Goal: Task Accomplishment & Management: Manage account settings

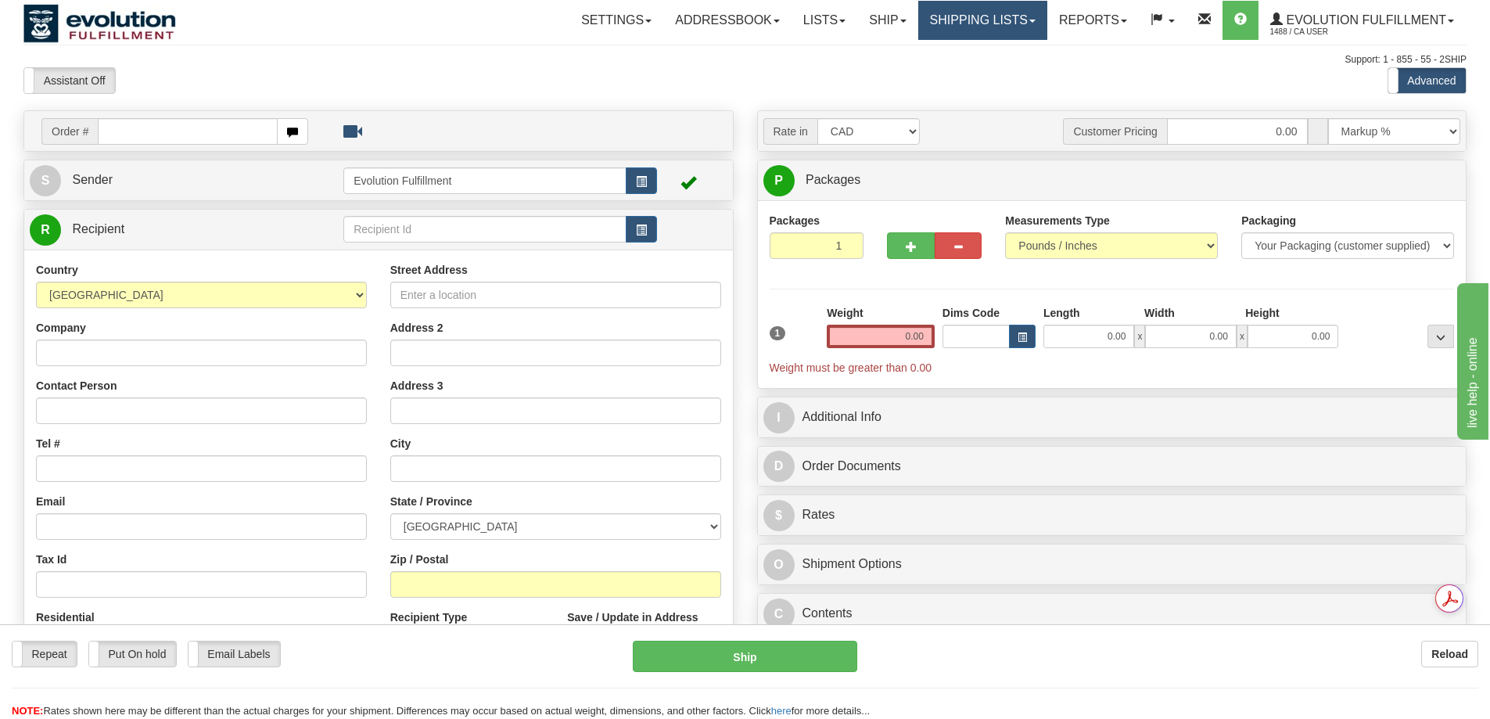
click at [971, 17] on link "Shipping lists" at bounding box center [982, 20] width 129 height 39
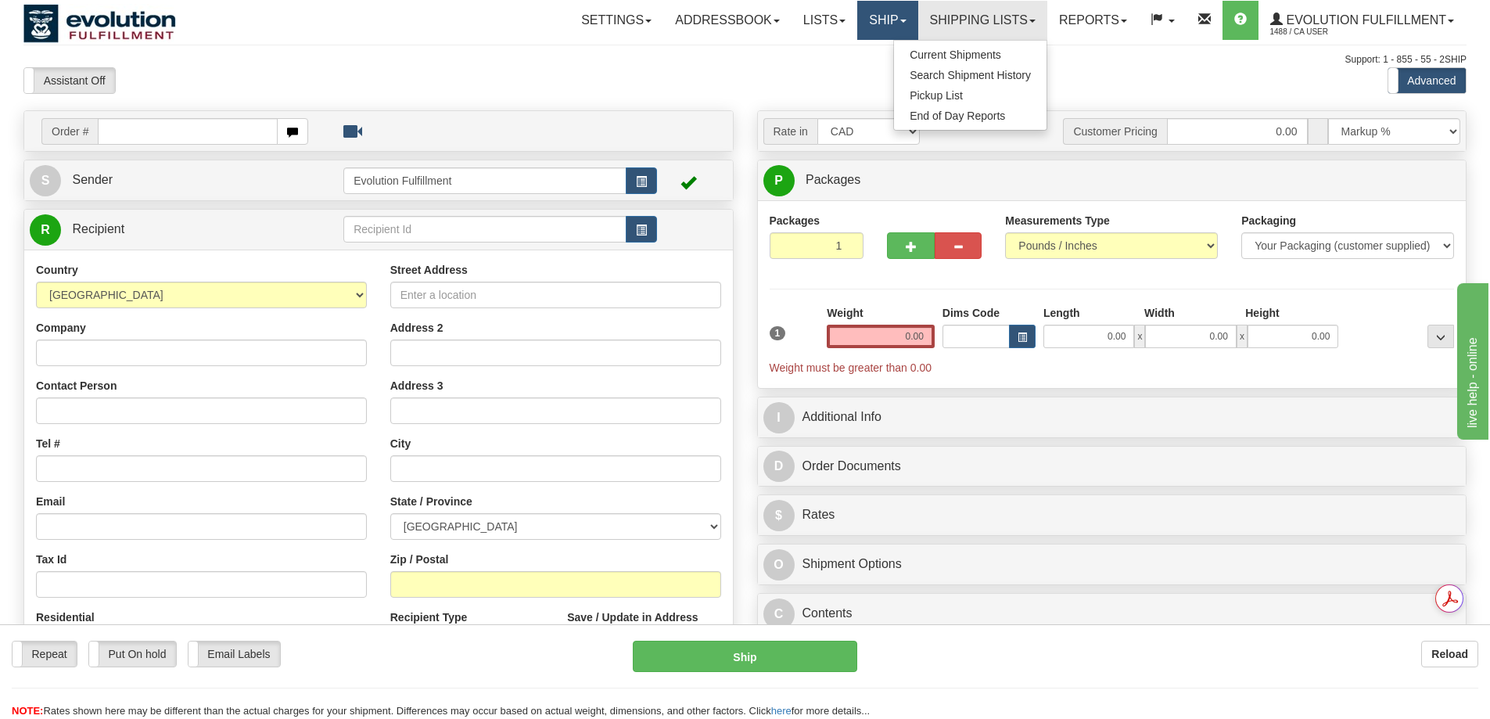
click at [902, 24] on link "Ship" at bounding box center [887, 20] width 60 height 39
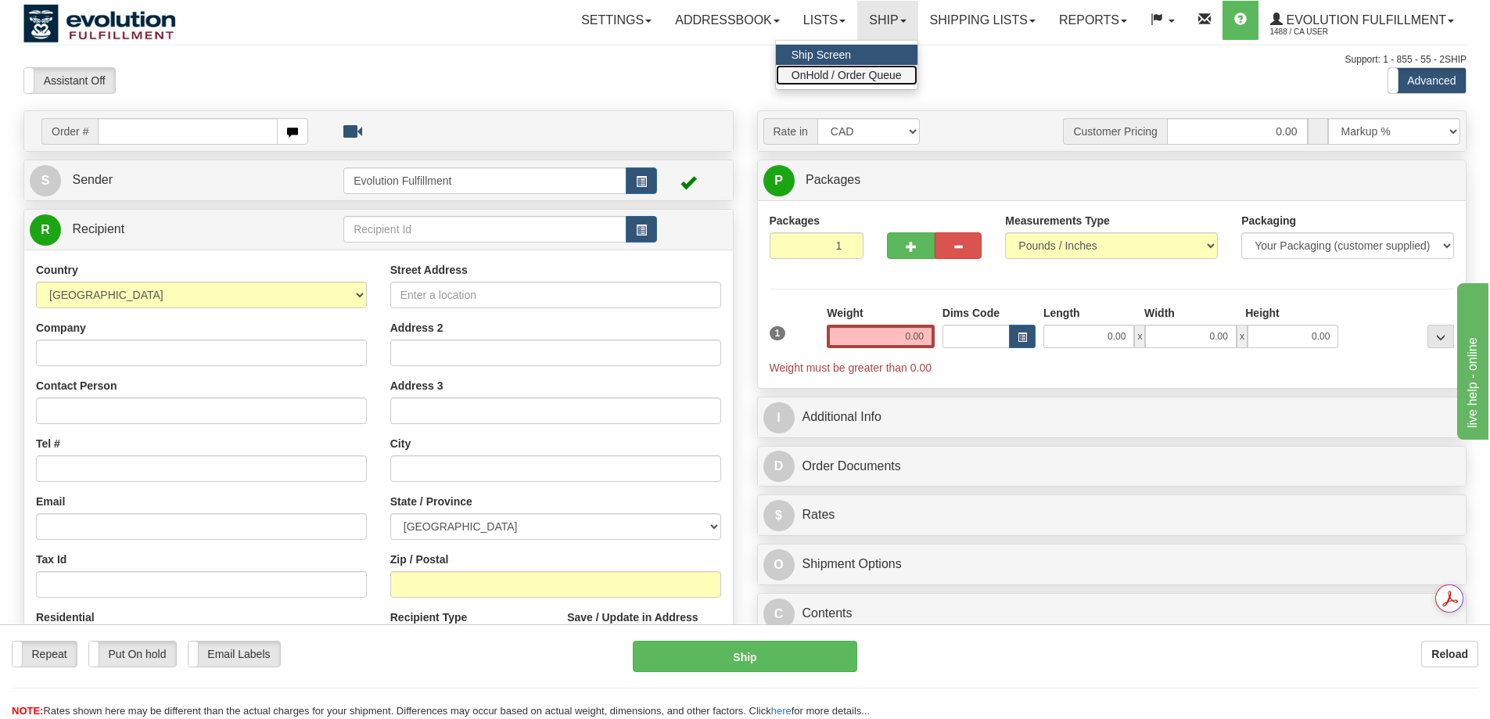
click at [855, 70] on span "OnHold / Order Queue" at bounding box center [846, 75] width 110 height 13
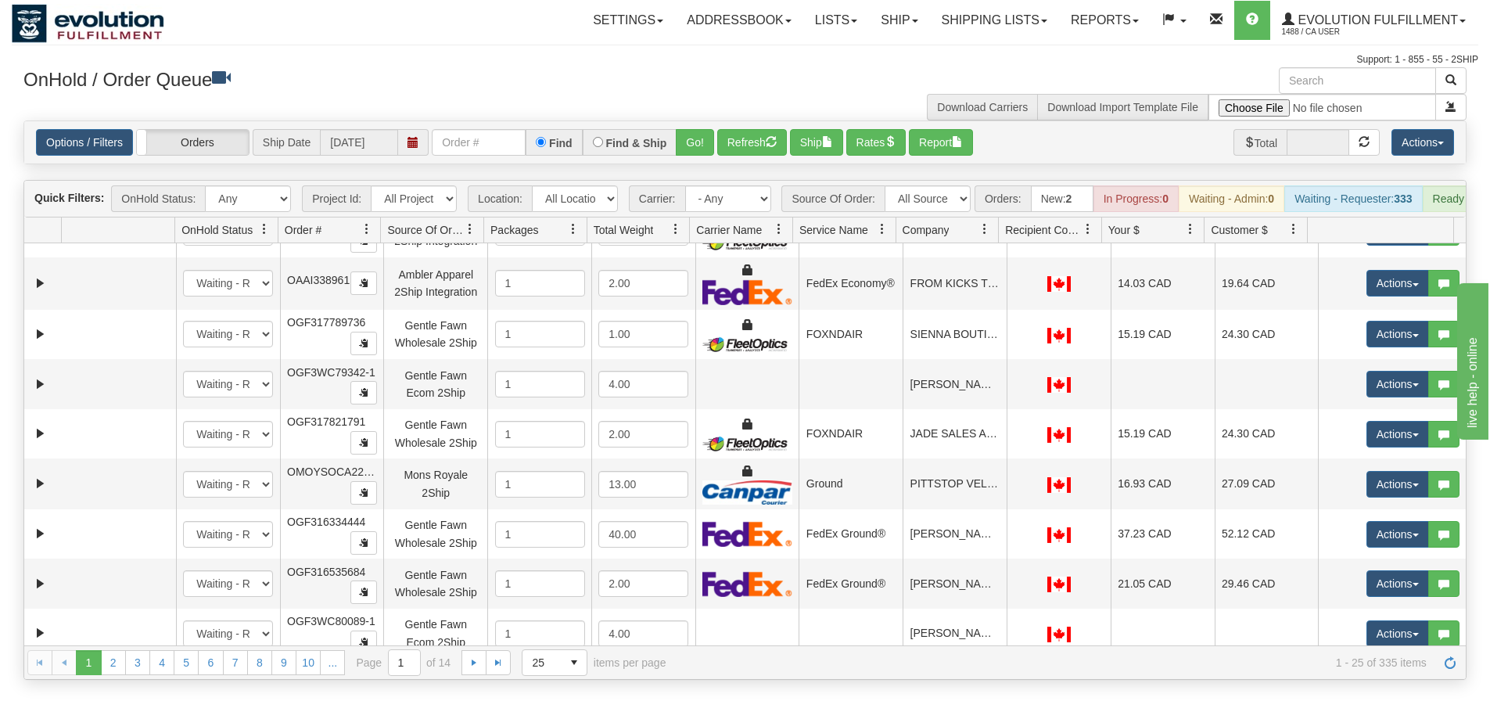
scroll to position [651, 0]
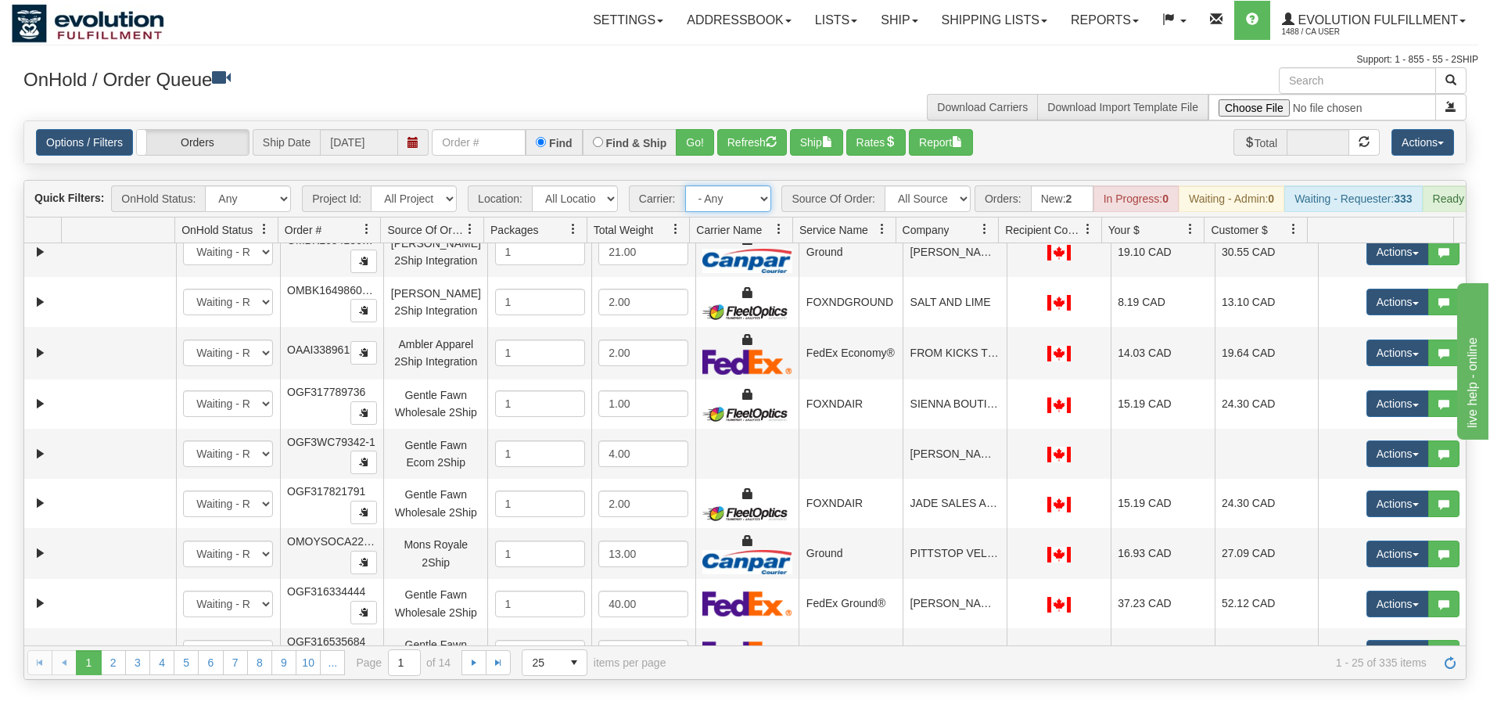
click at [749, 192] on select "- Any - Has NO carrier assigned - Has a carrier assigned FleetOptics Inc. My Ca…" at bounding box center [728, 198] width 86 height 27
select select "-1"
click at [685, 185] on select "- Any - Has NO carrier assigned - Has a carrier assigned FleetOptics Inc. My Ca…" at bounding box center [728, 198] width 86 height 27
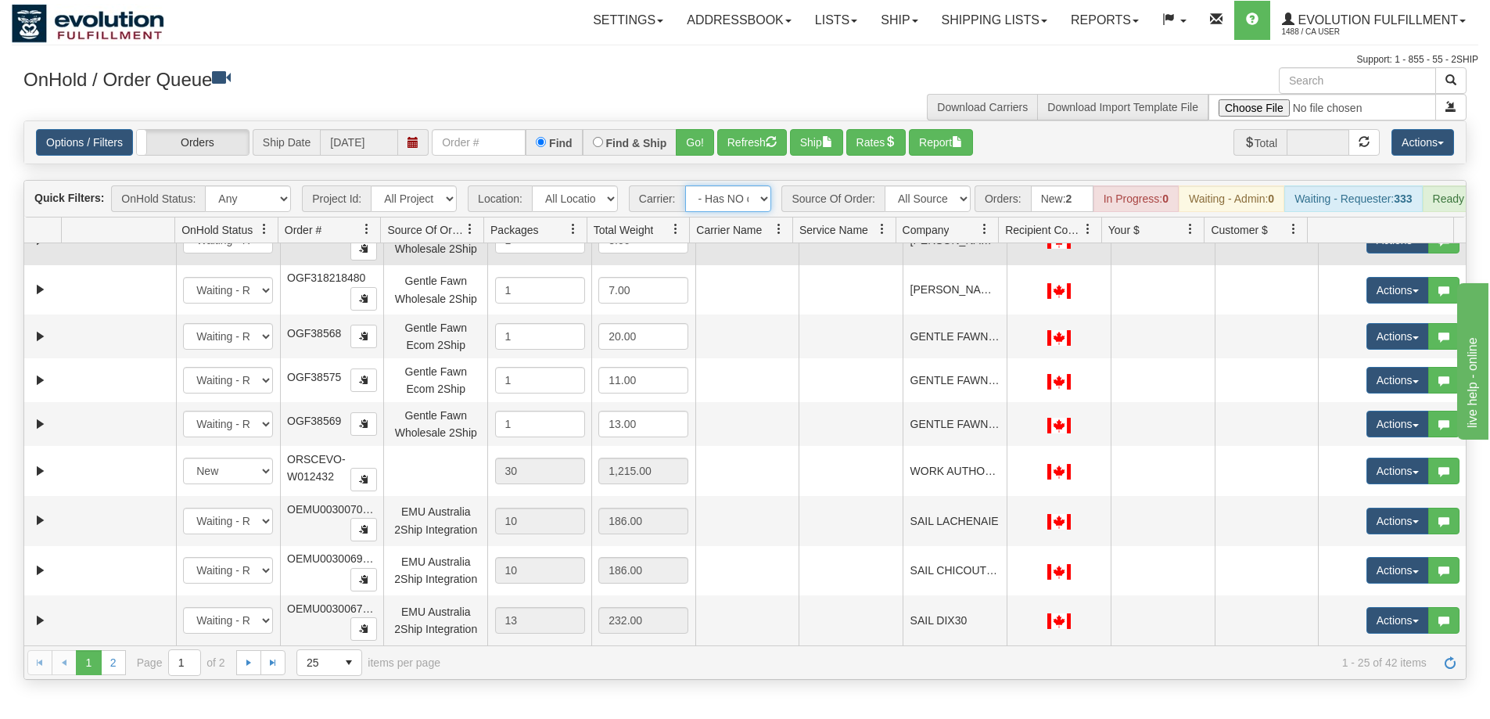
scroll to position [788, 0]
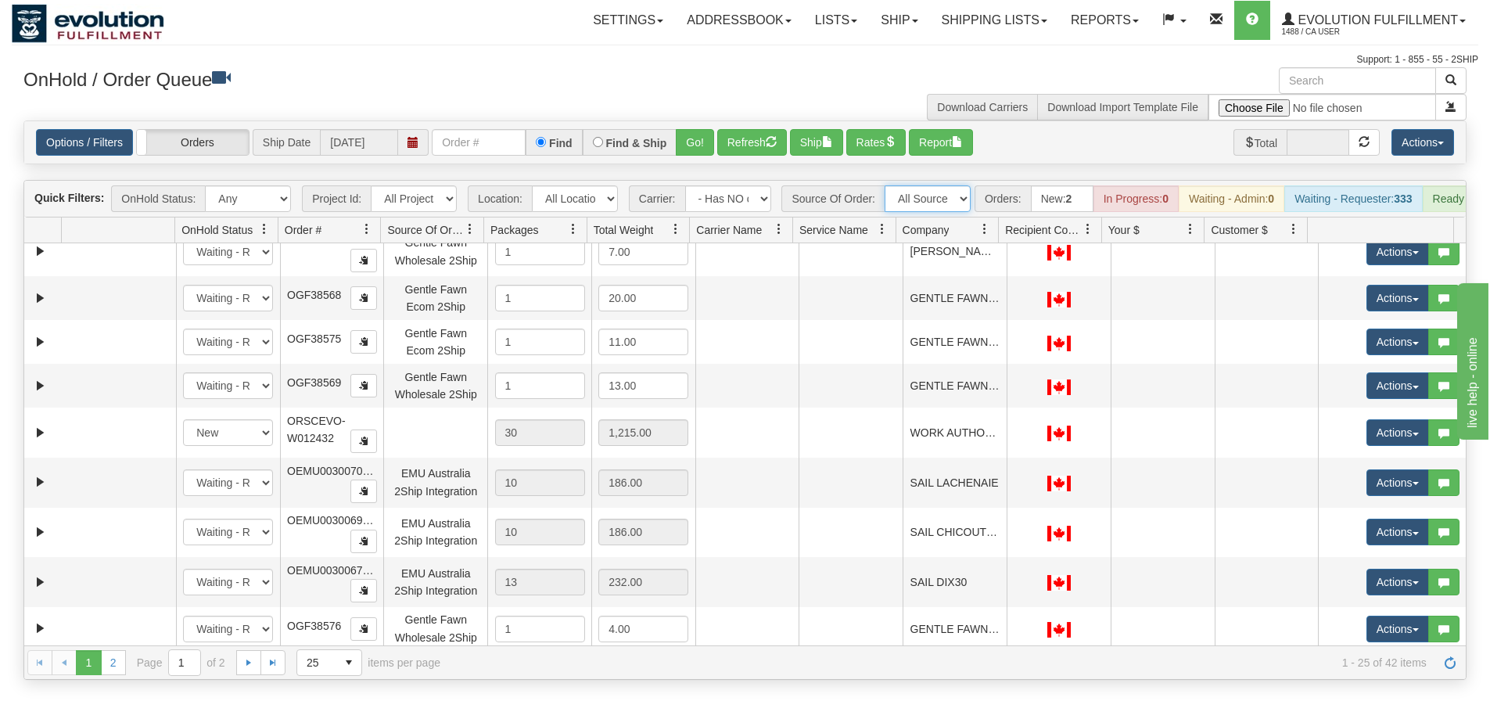
click at [956, 205] on select "All Sources AirBlaster 2Ship Integration Ambler Apparel 2Ship Integration BC Ca…" at bounding box center [927, 198] width 86 height 27
select select "Molly Bracken 2Ship Integration"
click at [884, 185] on select "All Sources AirBlaster 2Ship Integration Ambler Apparel 2Ship Integration BC Ca…" at bounding box center [927, 198] width 86 height 27
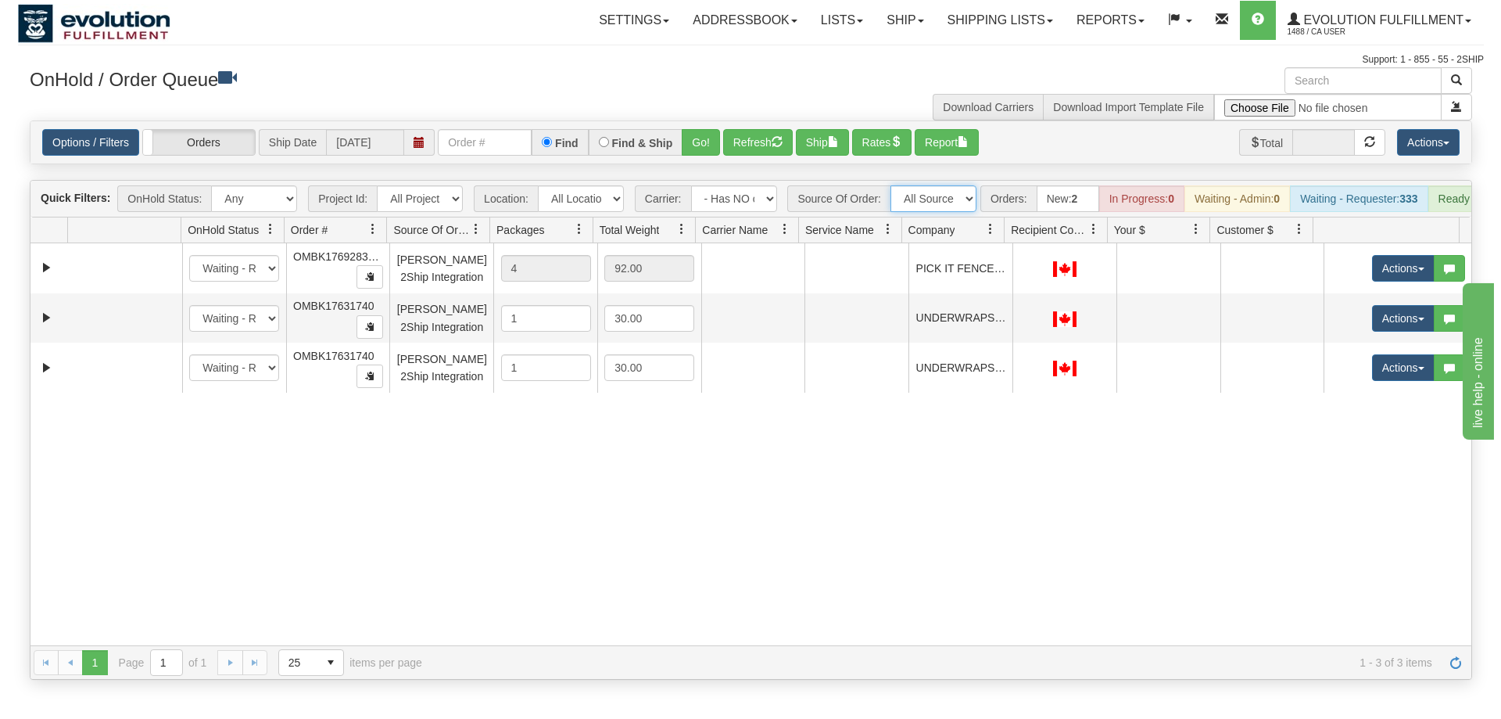
scroll to position [0, 0]
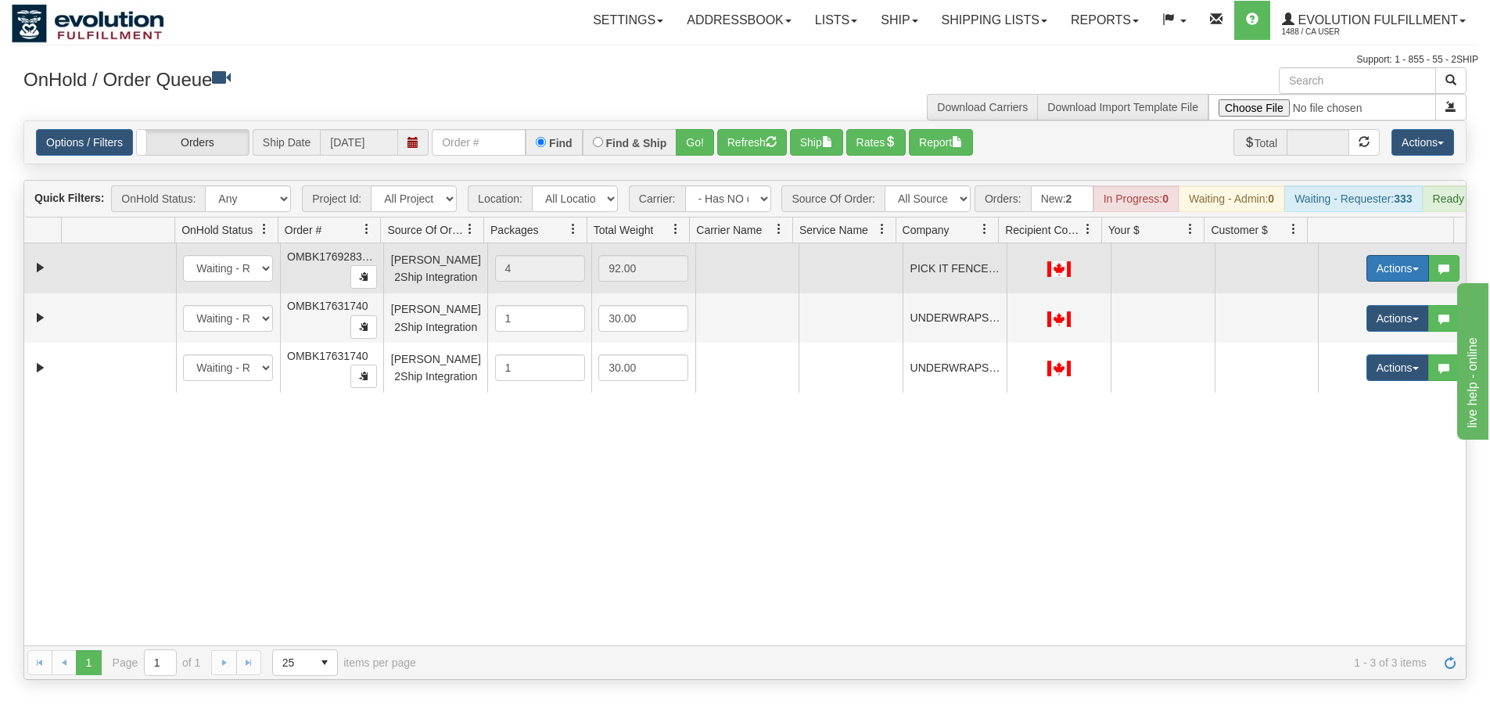
click at [1375, 282] on button "Actions" at bounding box center [1397, 268] width 63 height 27
click at [1345, 308] on link "Open" at bounding box center [1365, 298] width 125 height 20
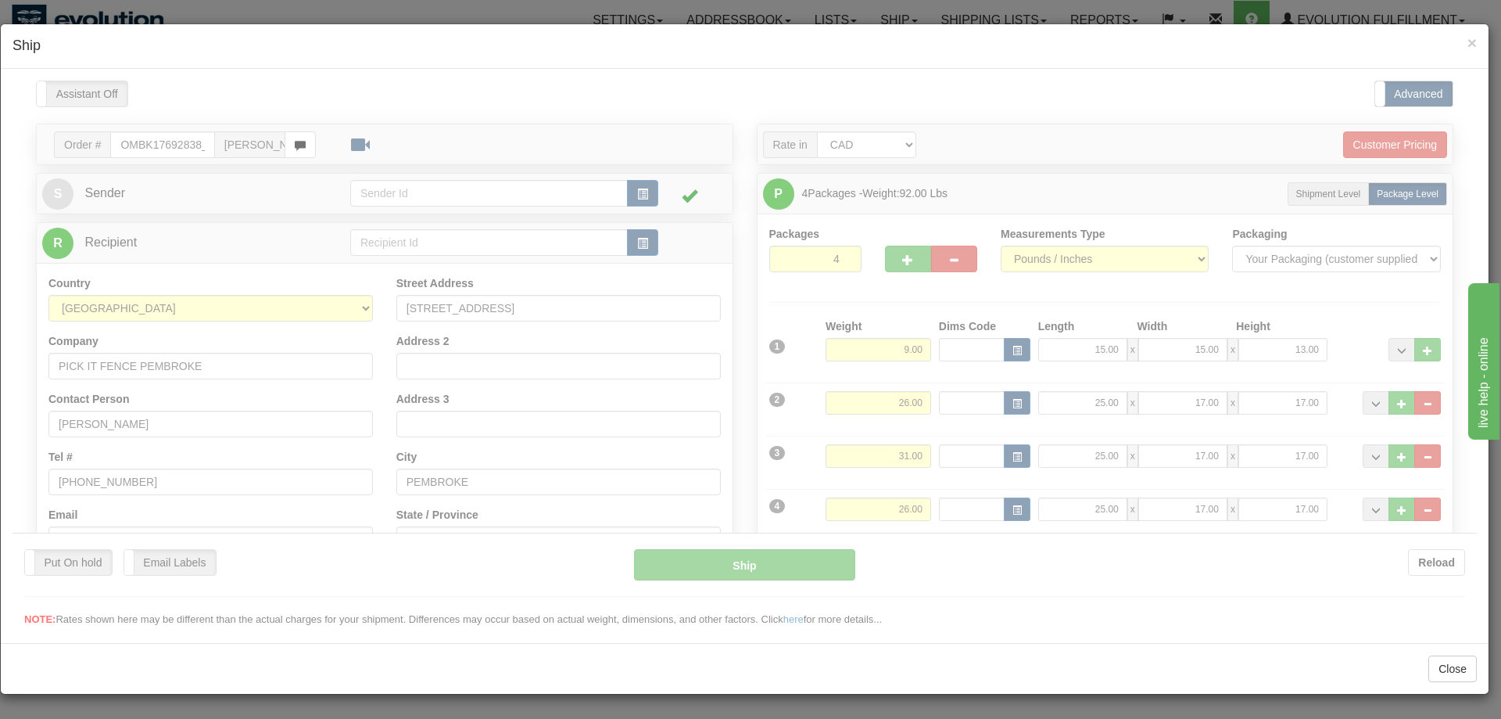
type input "15:25"
type input "16:00"
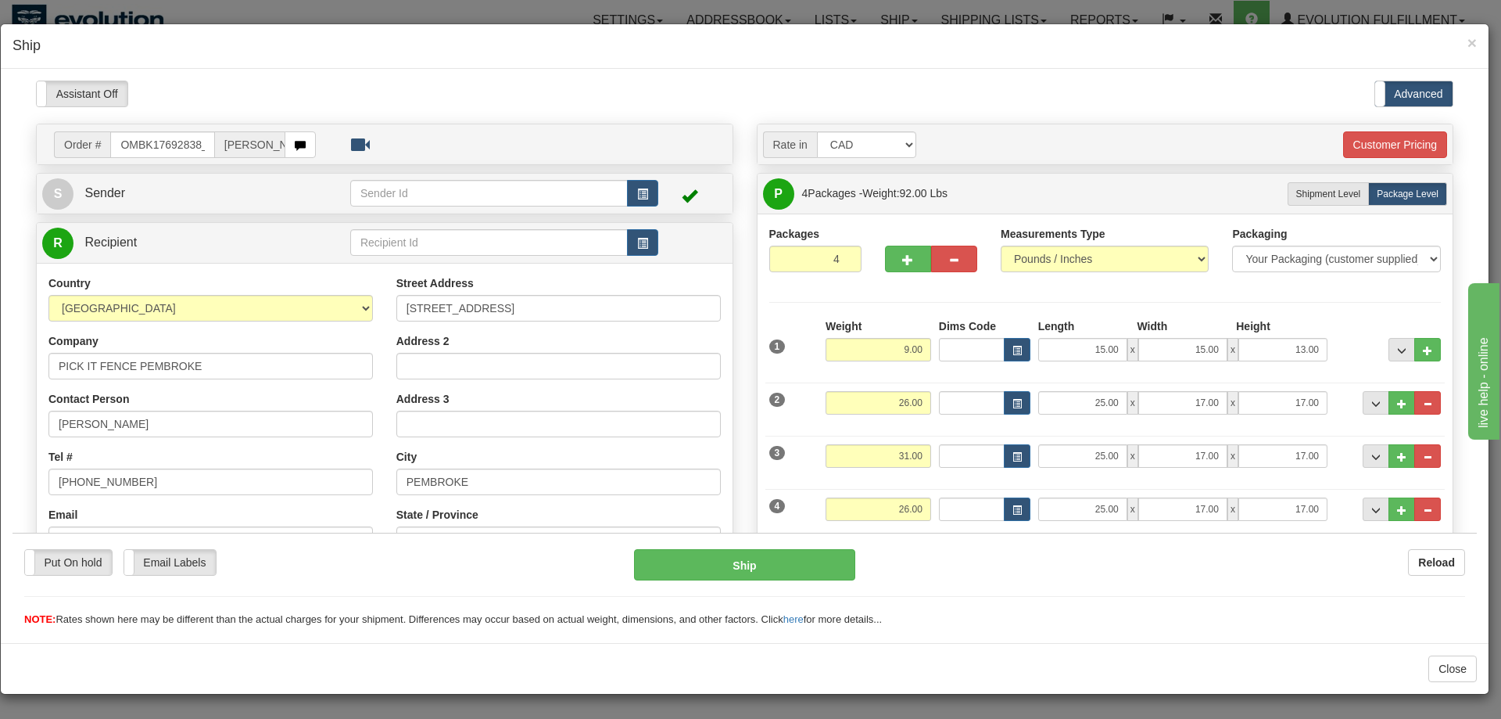
scroll to position [584, 0]
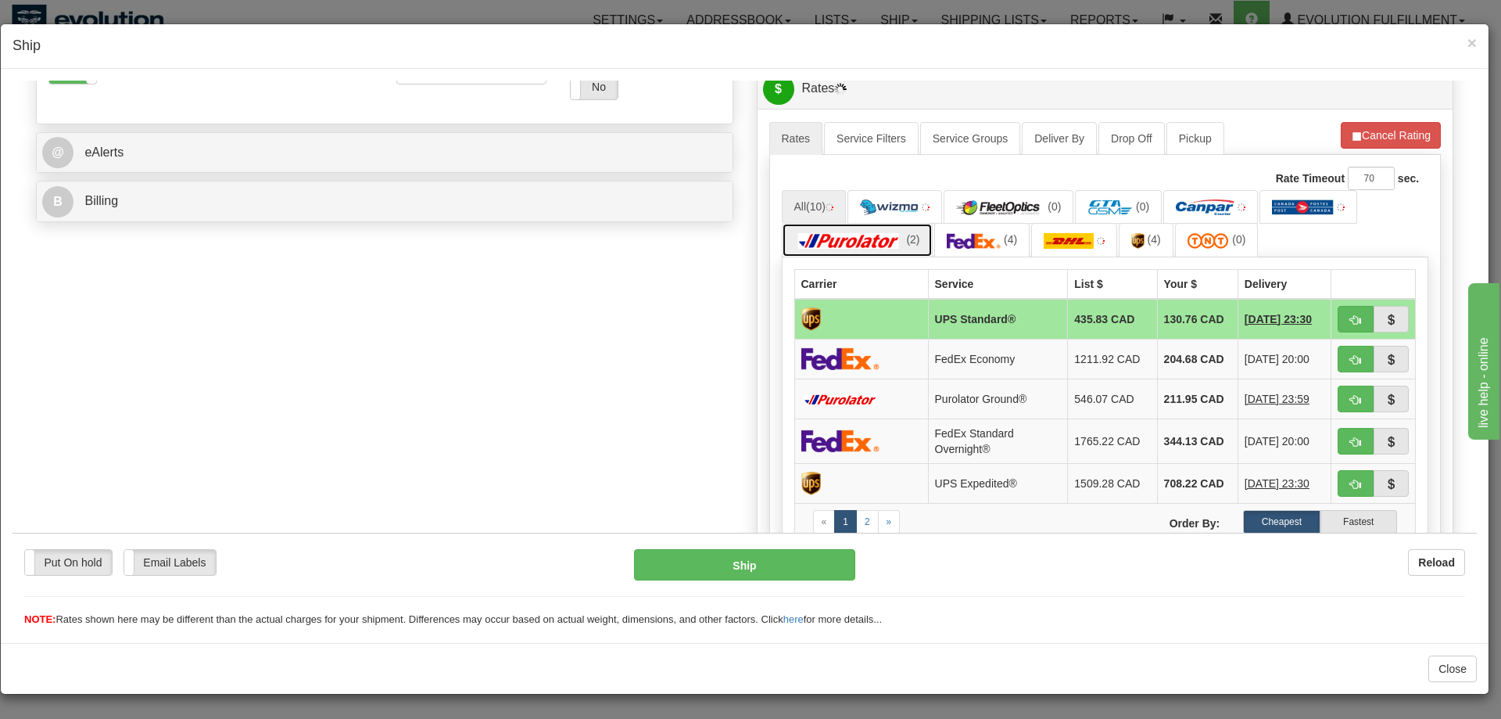
click at [852, 240] on img at bounding box center [849, 240] width 109 height 16
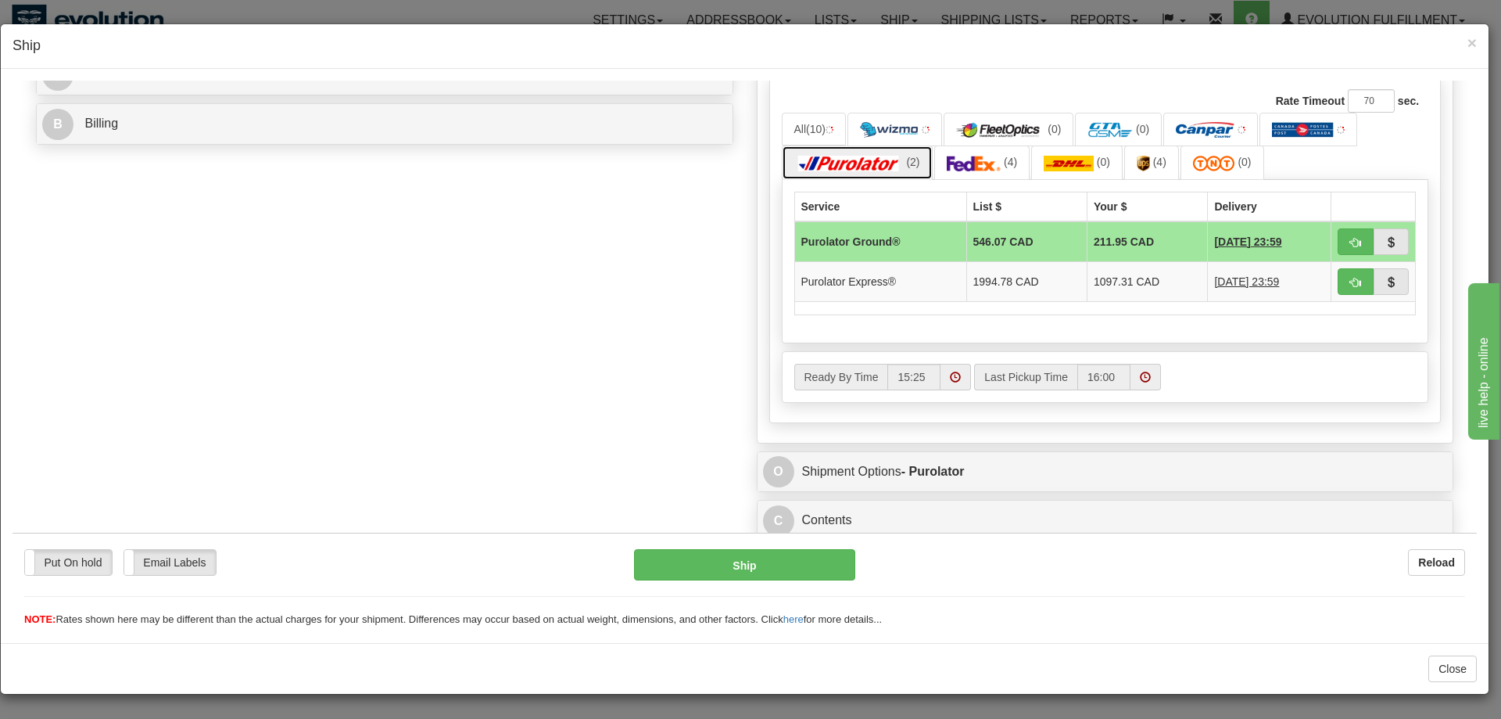
scroll to position [664, 0]
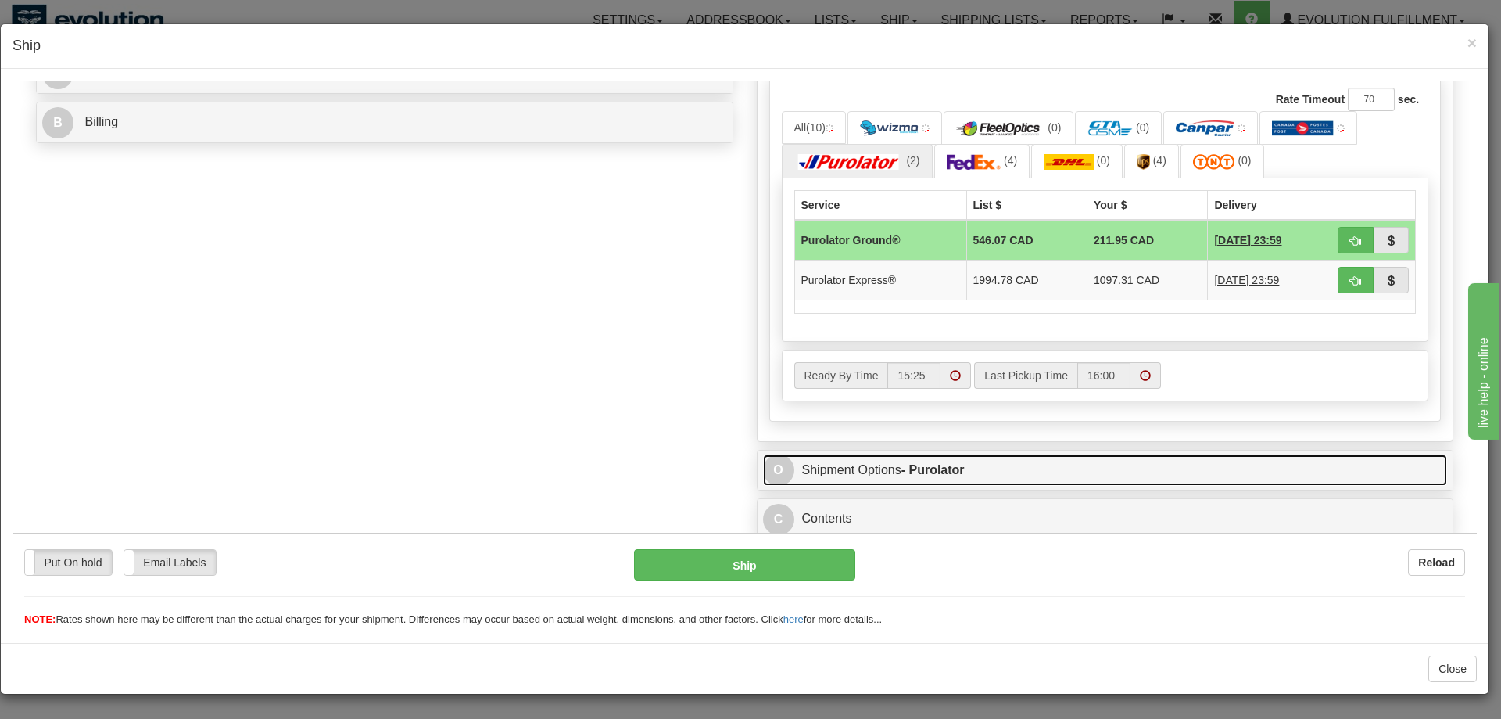
click at [942, 467] on strong "- Purolator" at bounding box center [933, 468] width 63 height 13
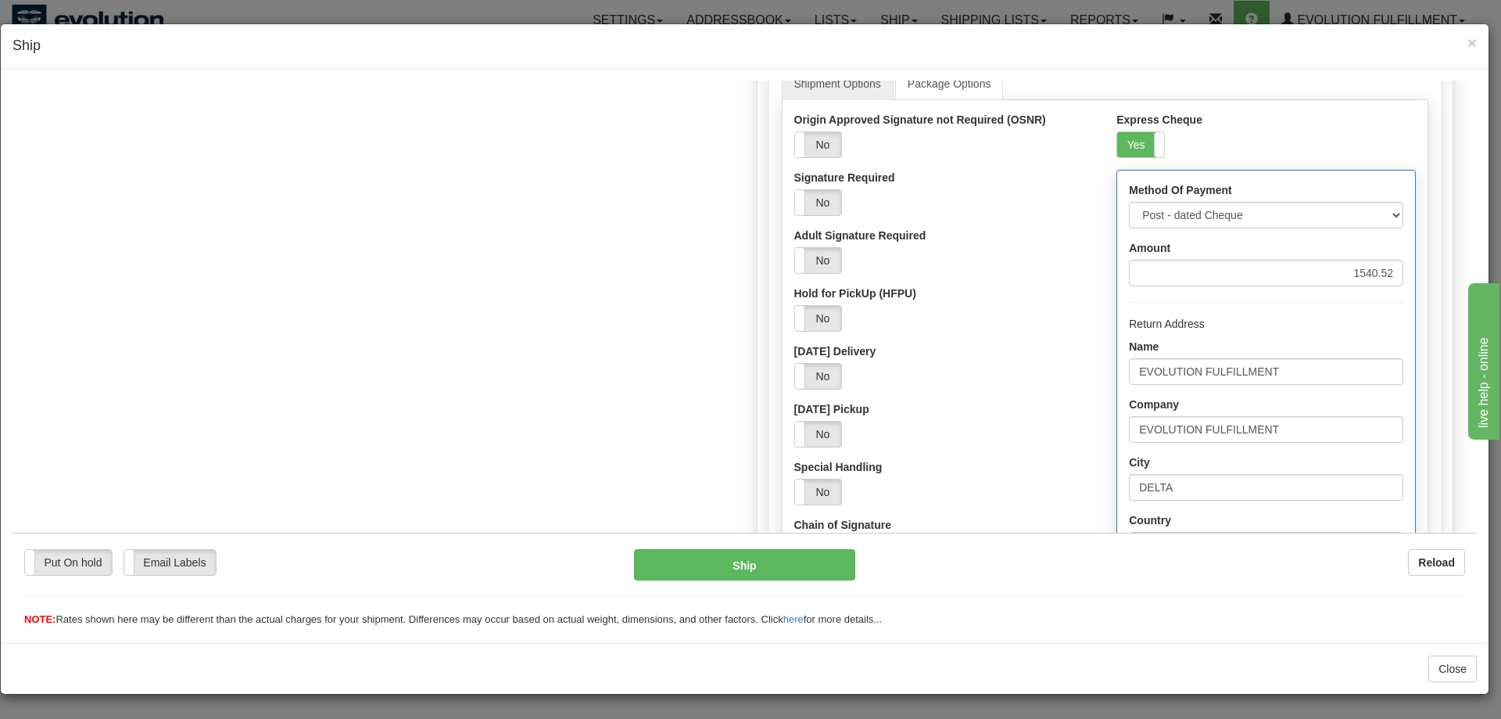
scroll to position [1078, 0]
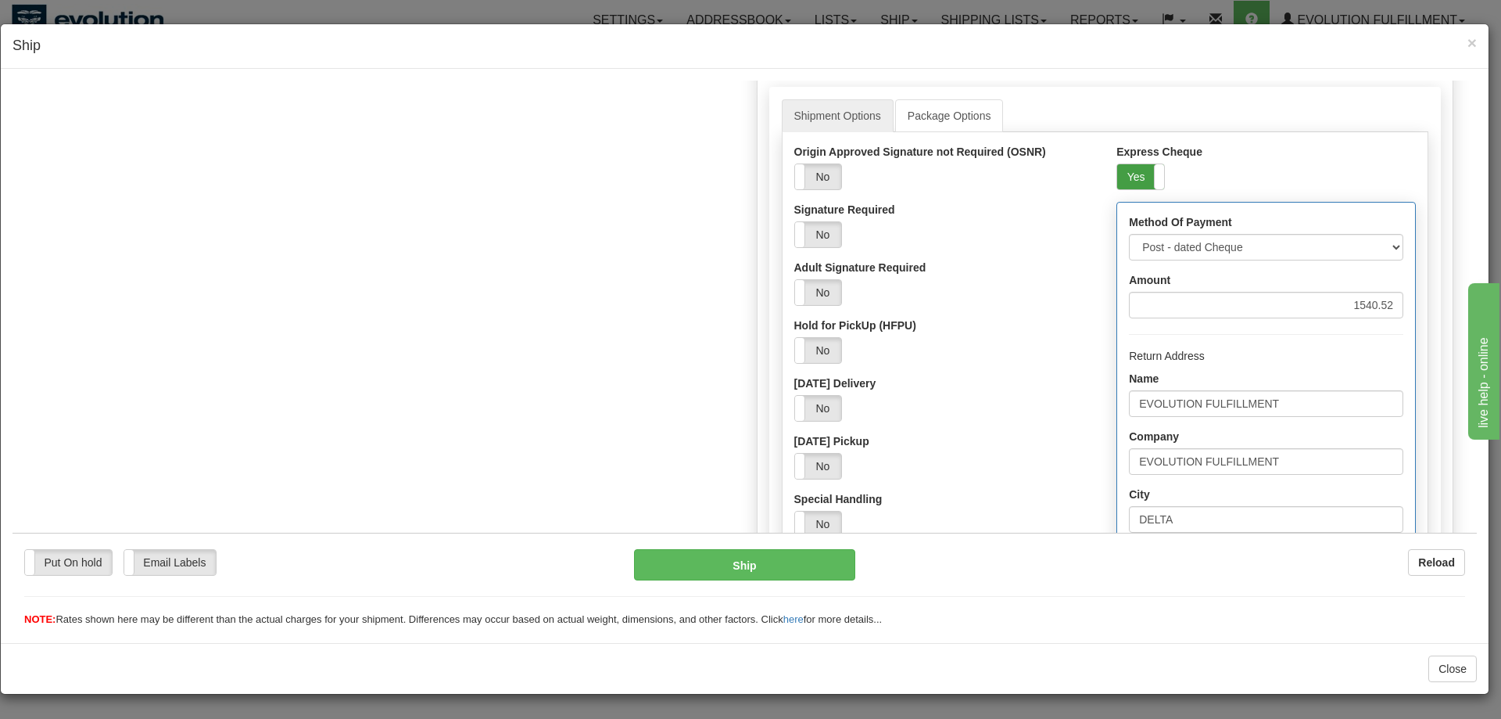
click at [1137, 171] on label "Yes" at bounding box center [1140, 175] width 47 height 25
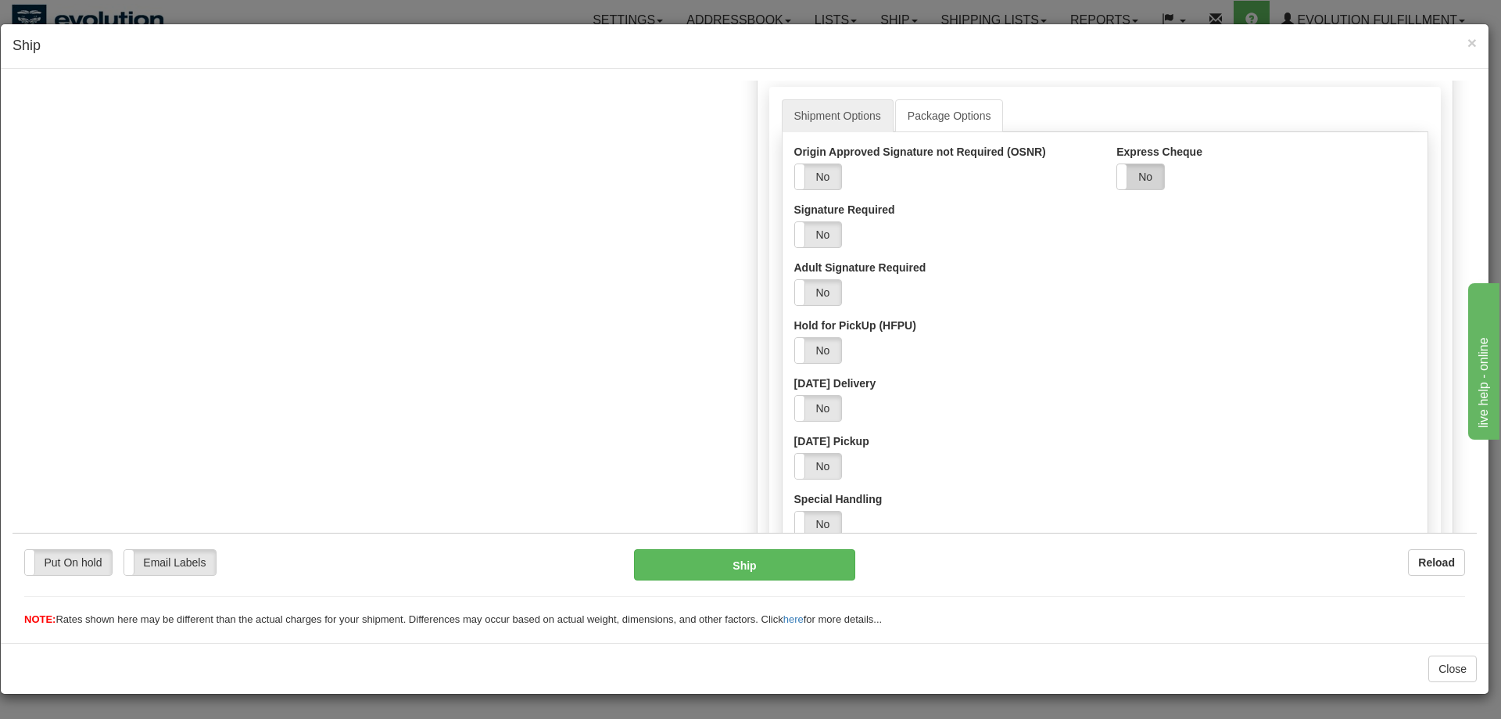
click at [1133, 183] on label "No" at bounding box center [1140, 175] width 47 height 25
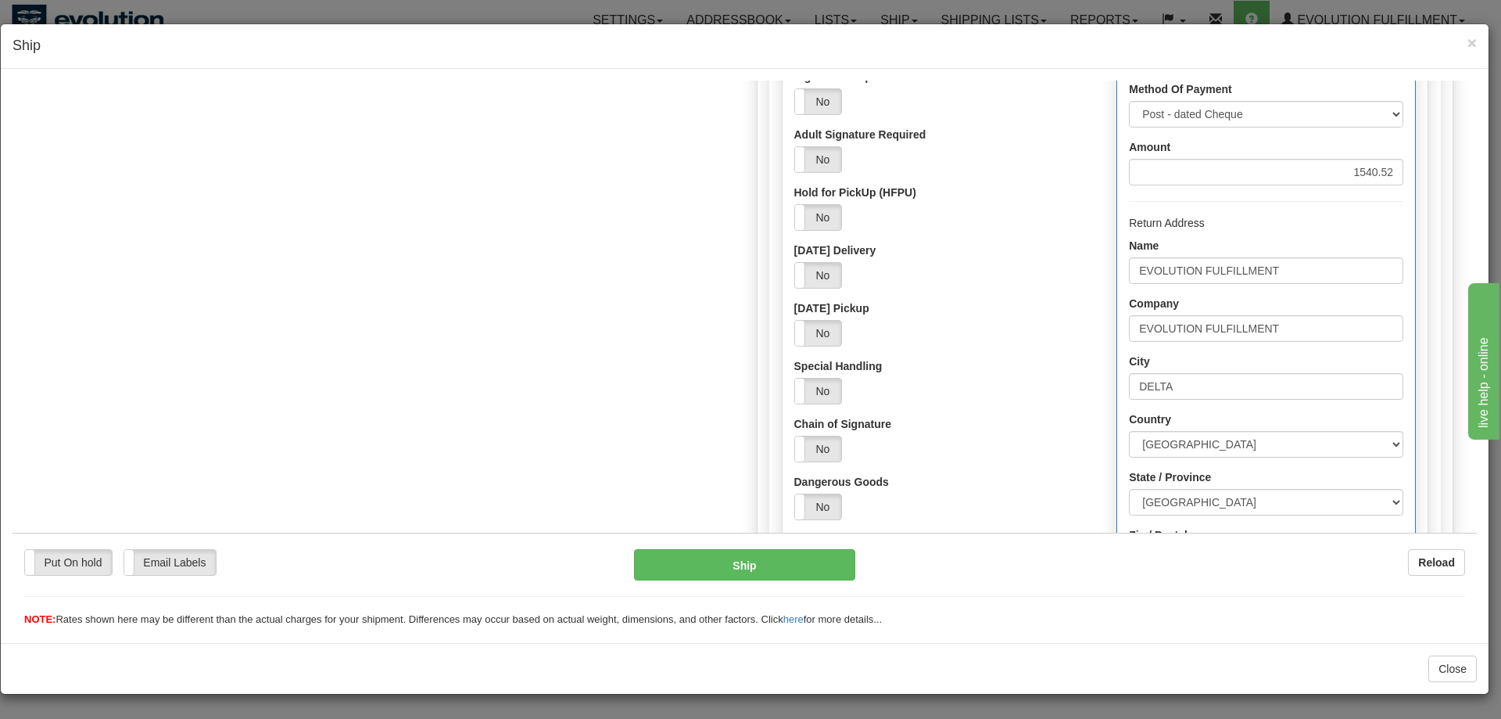
scroll to position [1208, 0]
click at [1470, 41] on span "×" at bounding box center [1472, 43] width 9 height 18
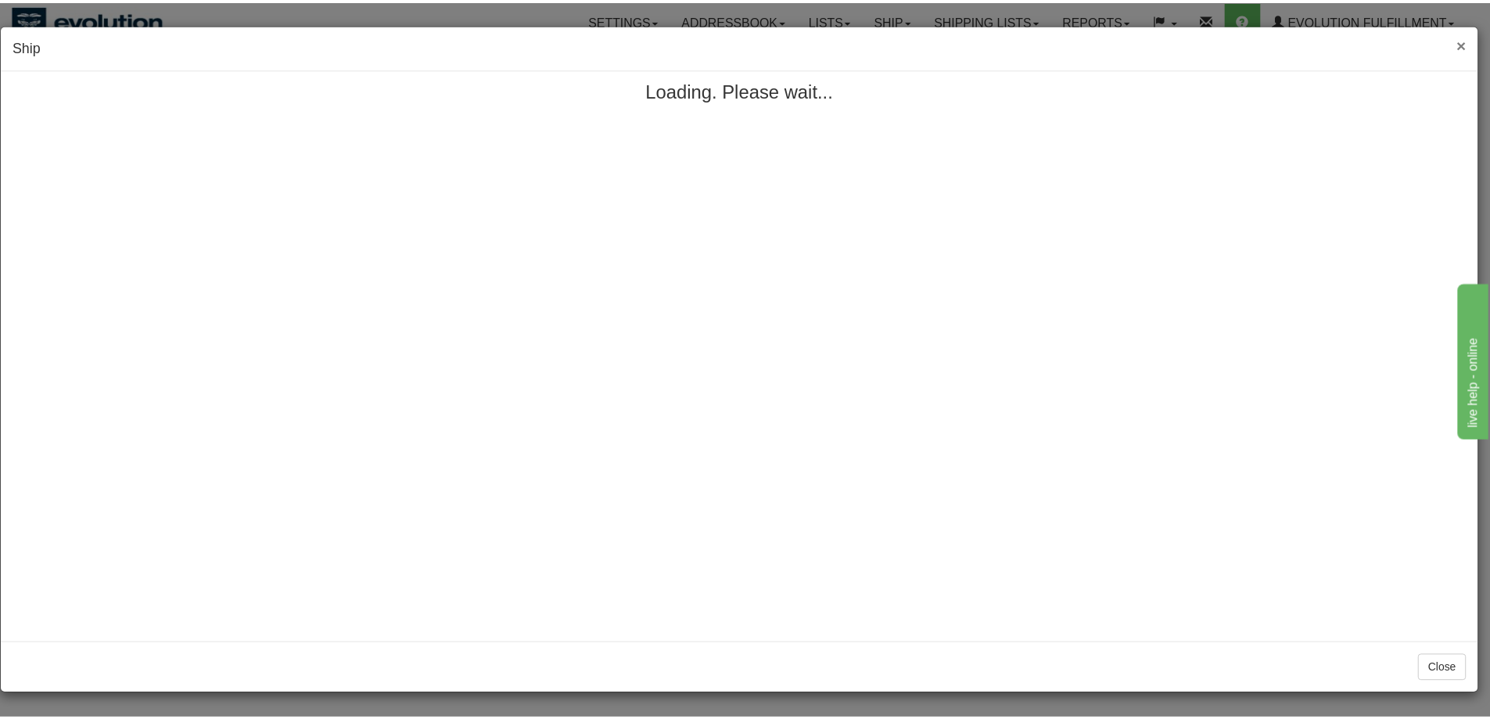
scroll to position [0, 0]
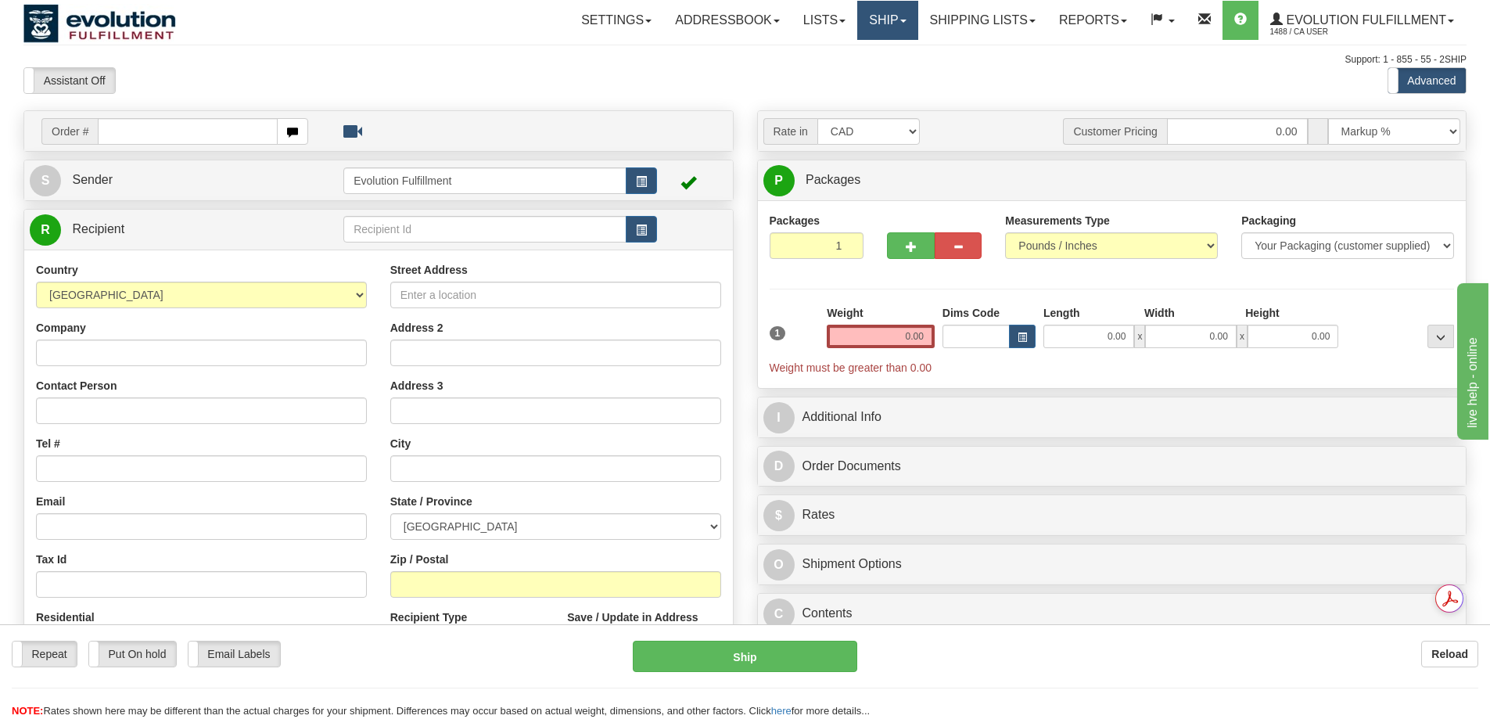
click at [874, 23] on link "Ship" at bounding box center [887, 20] width 60 height 39
click at [851, 75] on span "OnHold / Order Queue" at bounding box center [846, 75] width 110 height 13
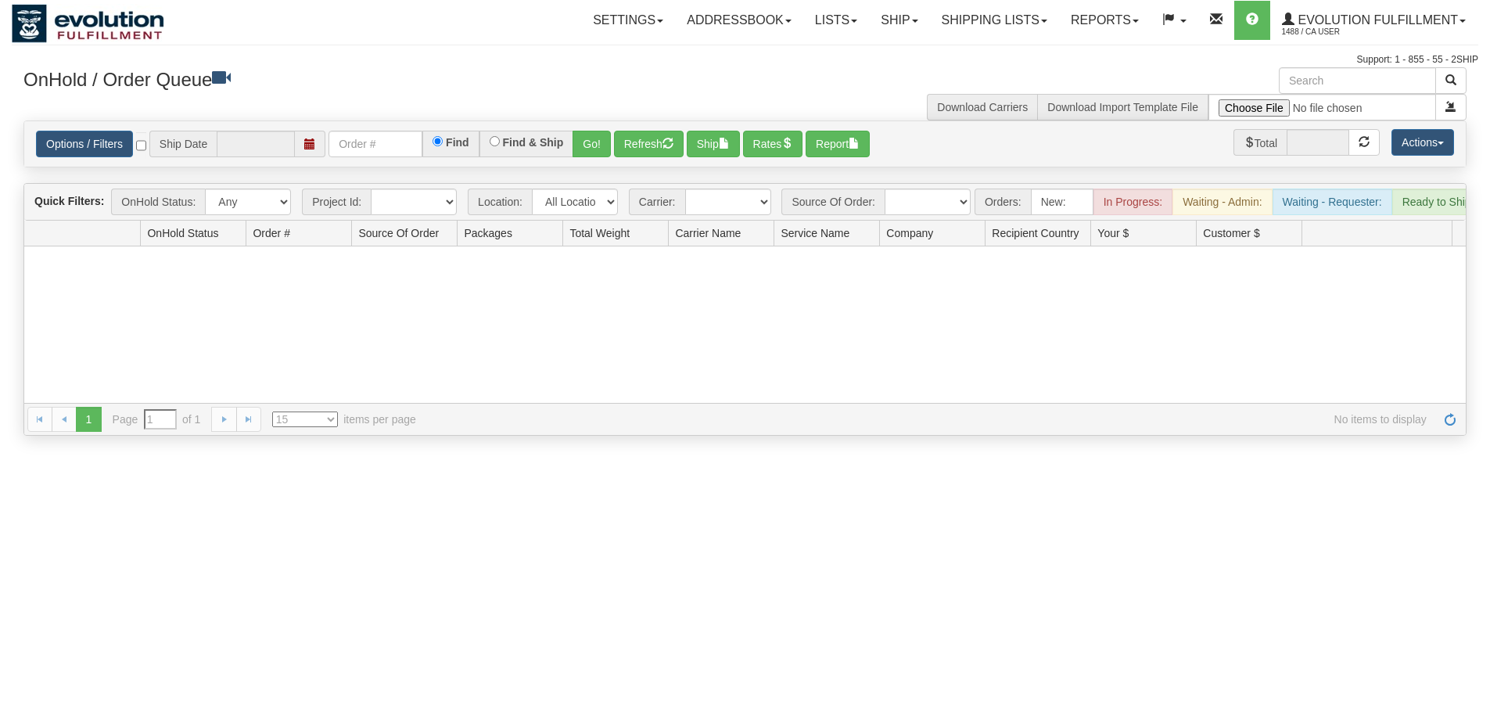
type input "[DATE]"
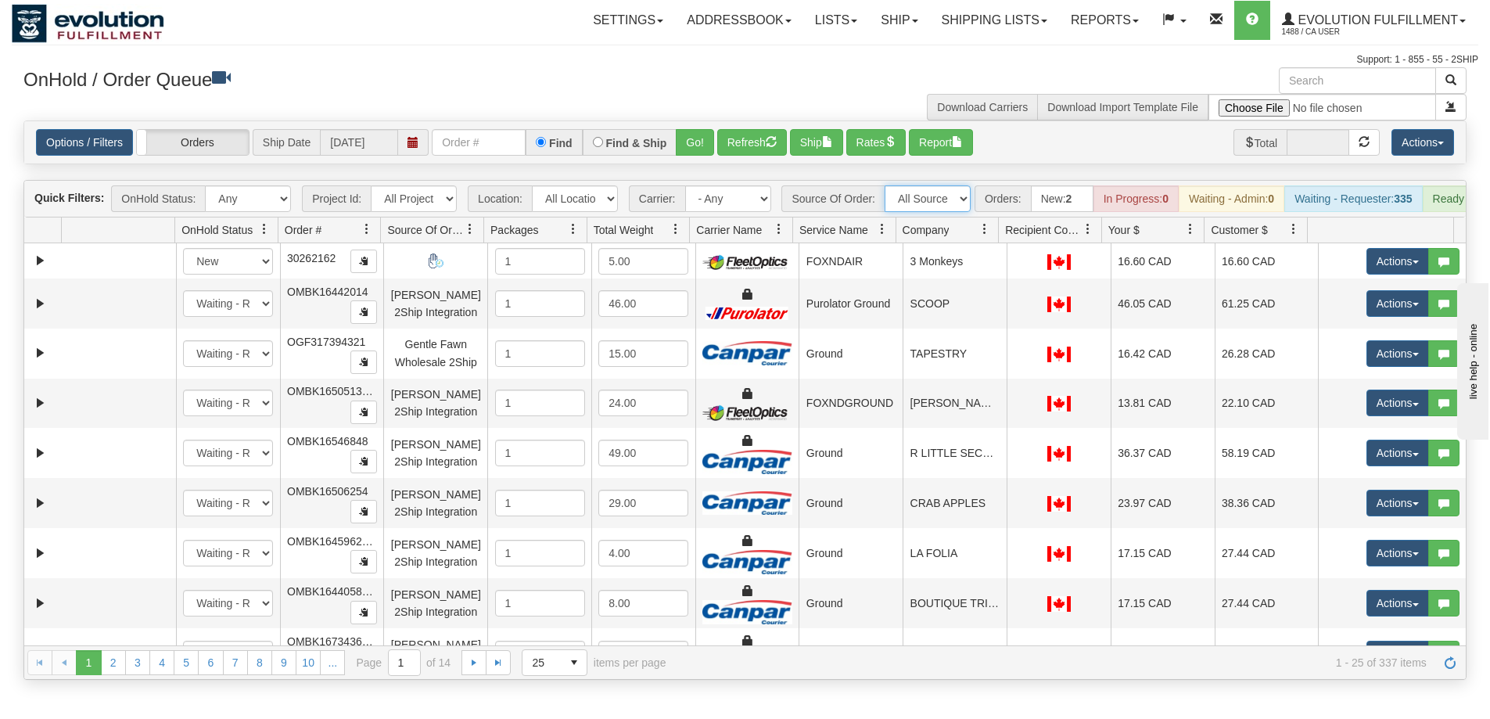
click at [937, 193] on select "All Sources AirBlaster 2Ship Integration Ambler Apparel 2Ship Integration BC [M…" at bounding box center [927, 198] width 86 height 27
select select "Gentle Fawn Wholesale 2Ship"
click at [884, 185] on select "All Sources AirBlaster 2Ship Integration Ambler Apparel 2Ship Integration BC [M…" at bounding box center [927, 198] width 86 height 27
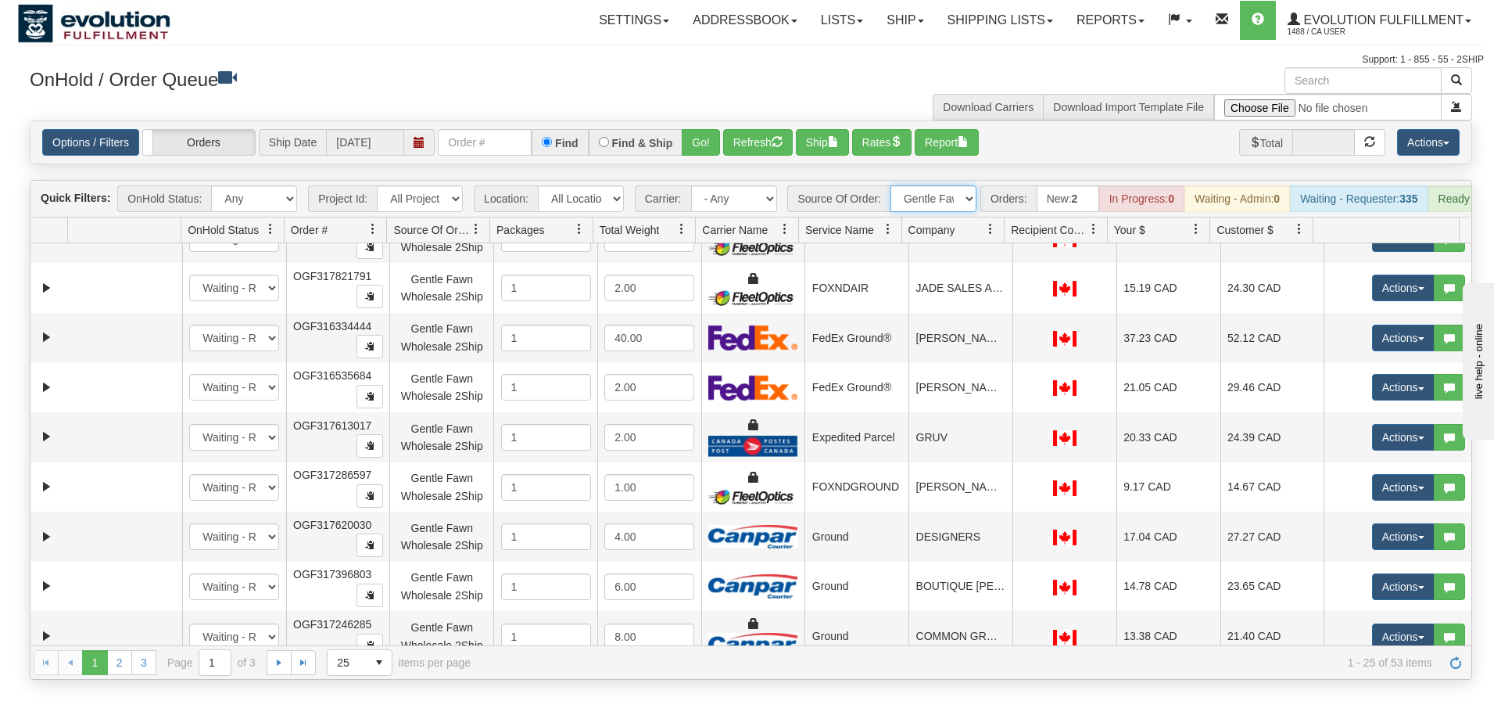
scroll to position [131, 0]
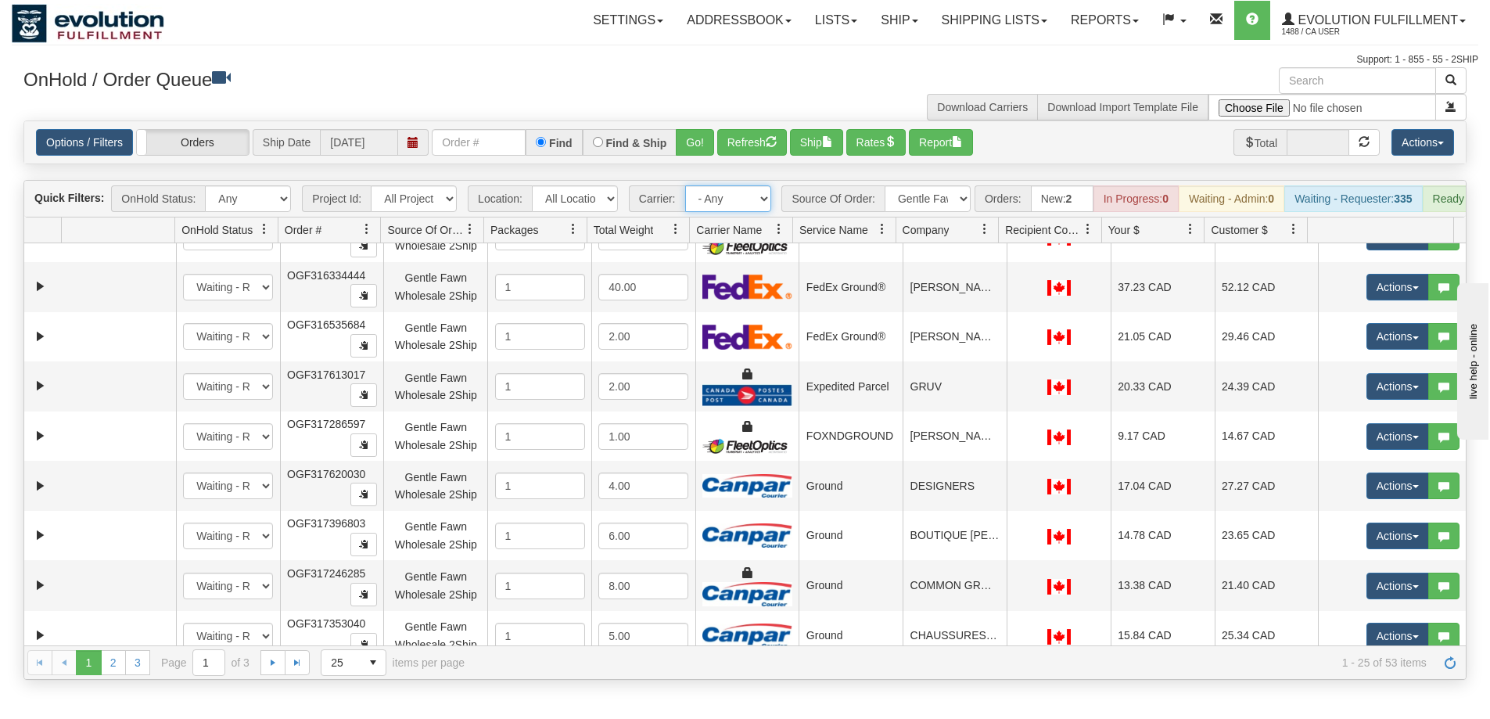
click at [730, 196] on select "- Any - Has NO carrier assigned - Has a carrier assigned FleetOptics Inc. My Ca…" at bounding box center [728, 198] width 86 height 27
select select "-1"
click at [685, 185] on select "- Any - Has NO carrier assigned - Has a carrier assigned FleetOptics Inc. My Ca…" at bounding box center [728, 198] width 86 height 27
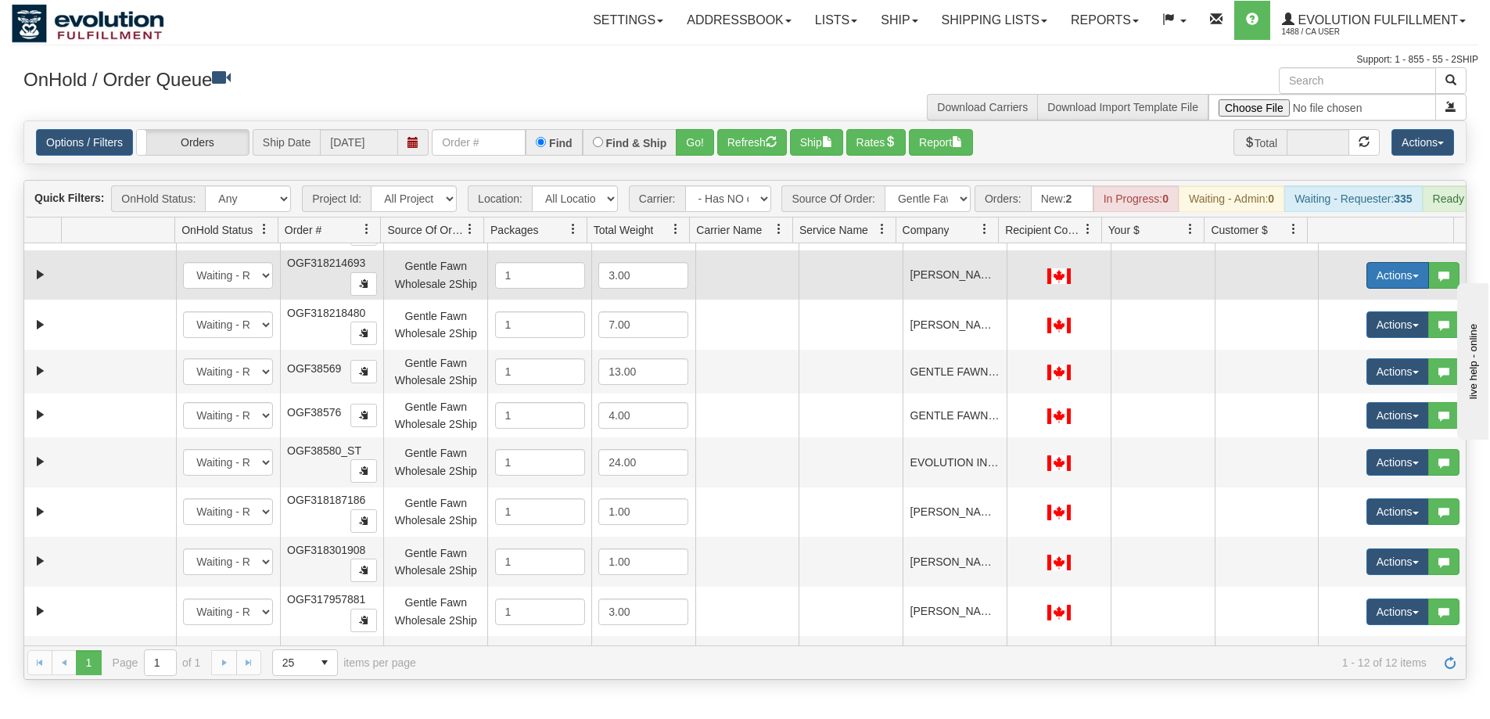
click at [1368, 289] on button "Actions" at bounding box center [1397, 275] width 63 height 27
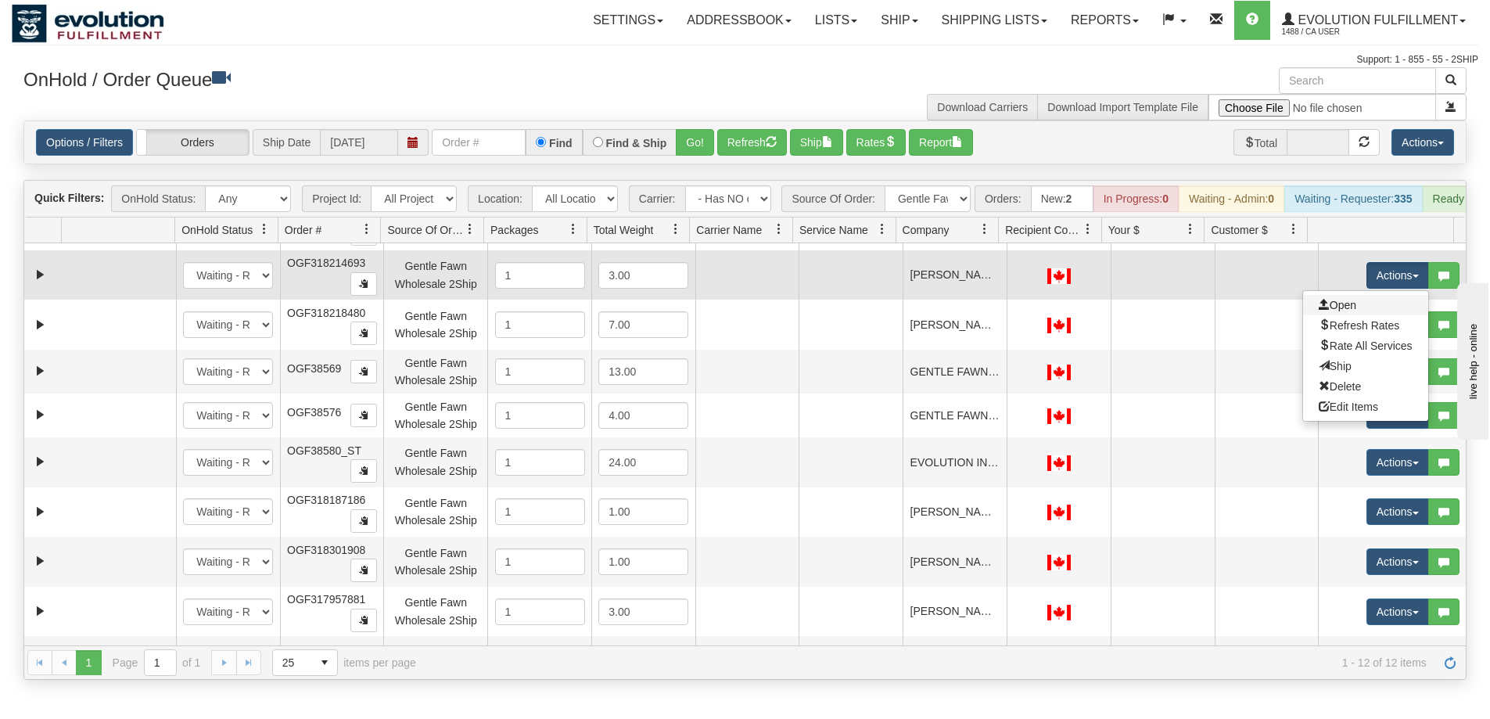
click at [1351, 313] on link "Open" at bounding box center [1365, 305] width 125 height 20
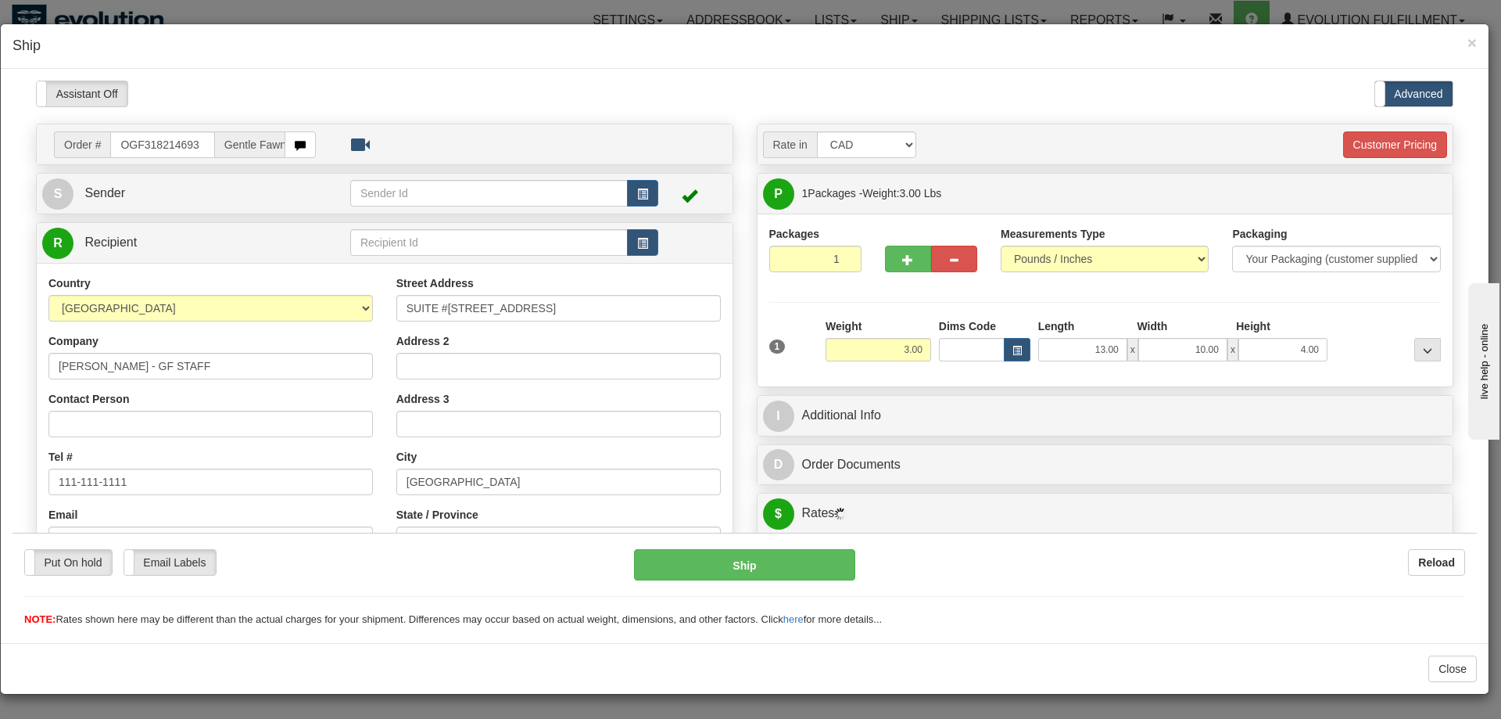
scroll to position [425, 0]
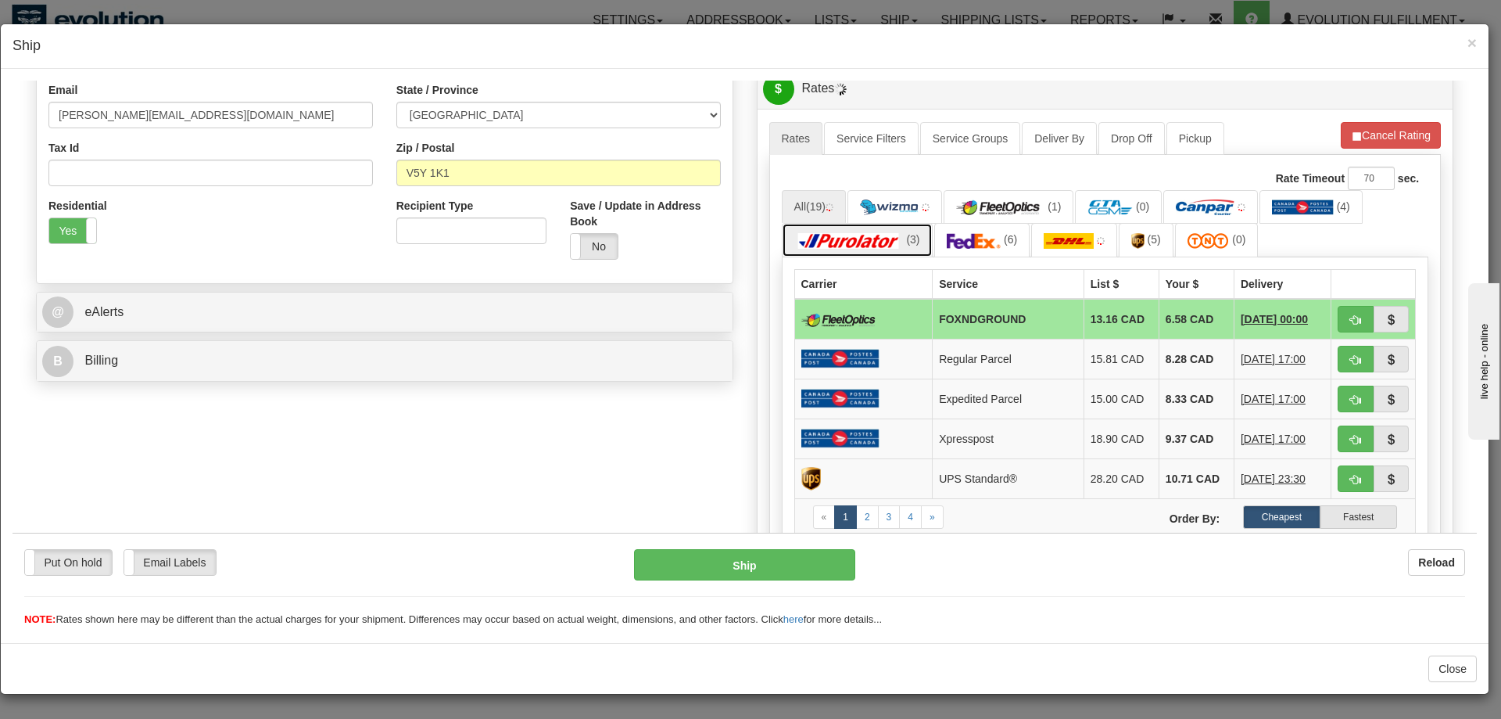
click at [906, 239] on span "(3)" at bounding box center [912, 238] width 13 height 13
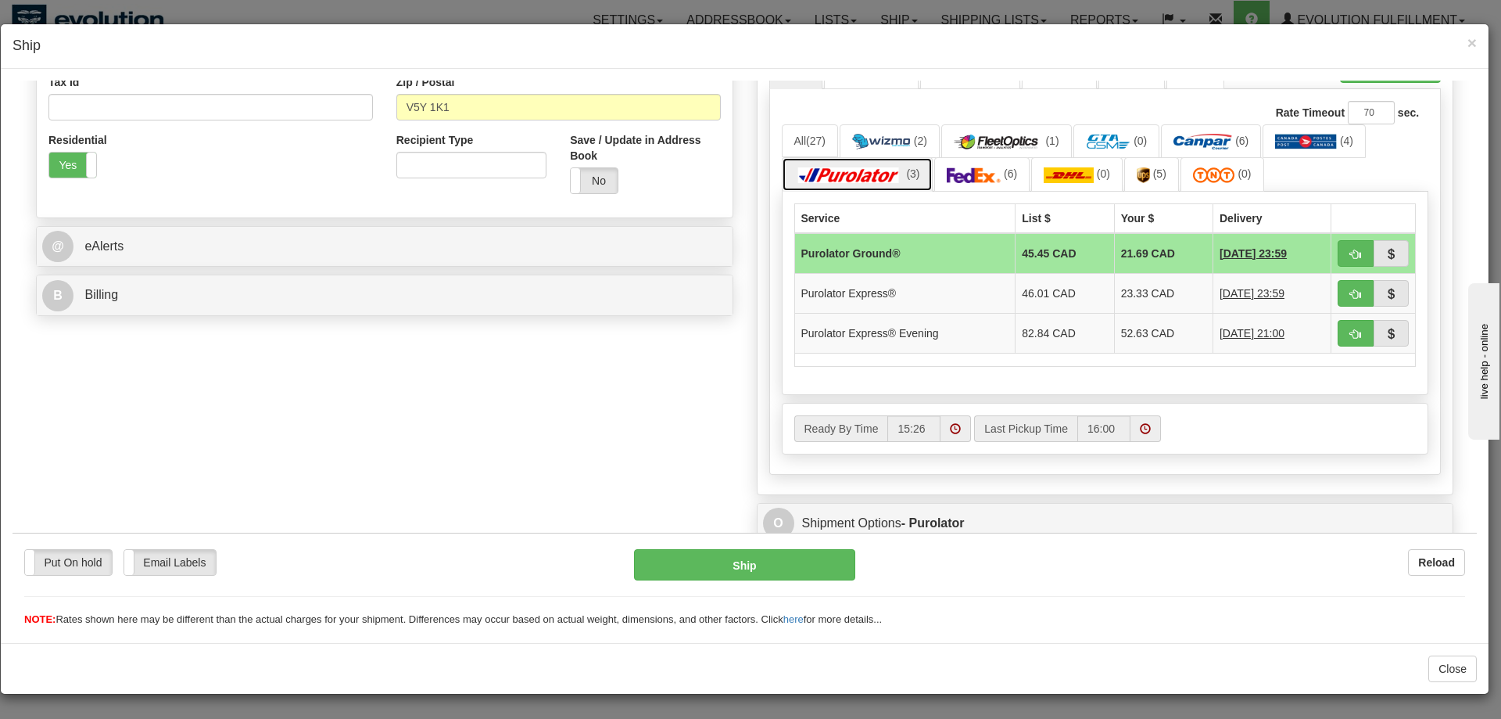
scroll to position [544, 0]
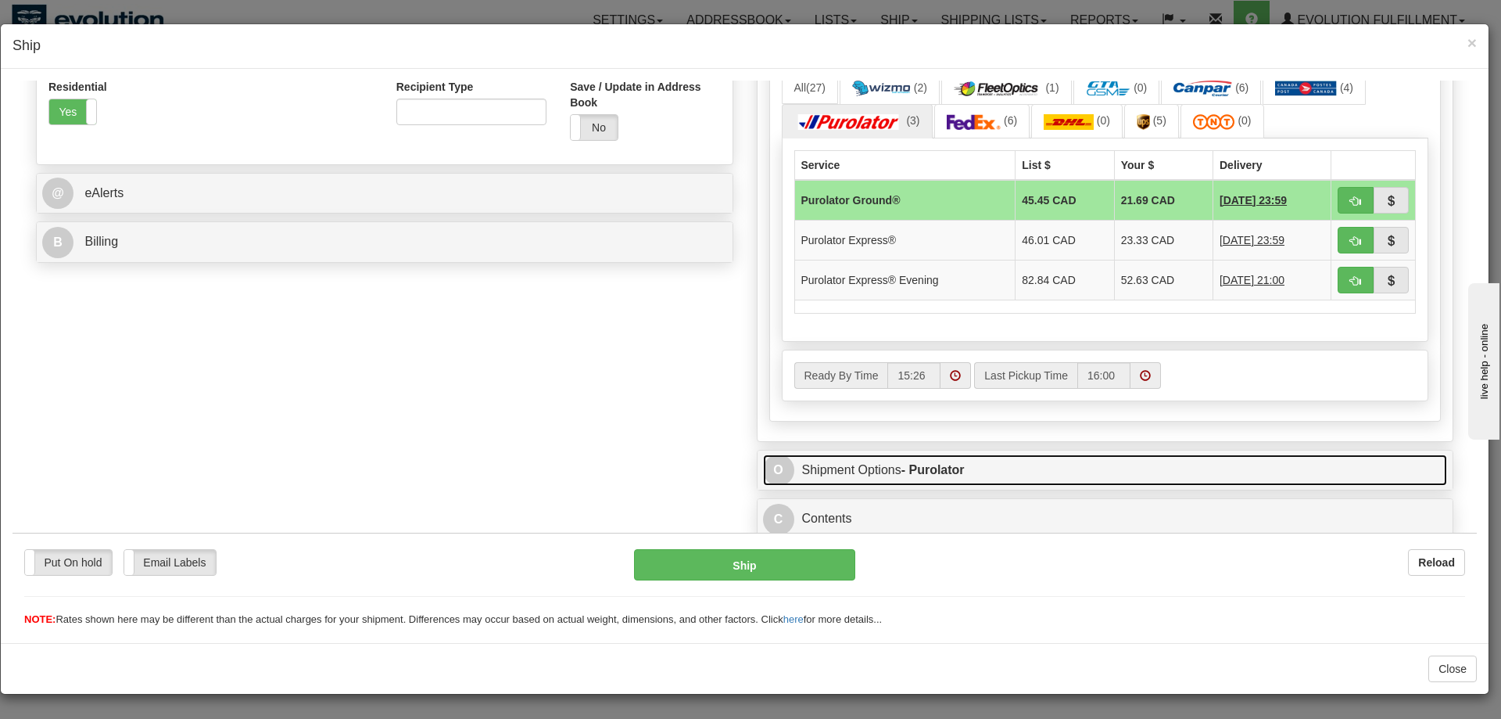
click at [931, 463] on strong "- Purolator" at bounding box center [933, 468] width 63 height 13
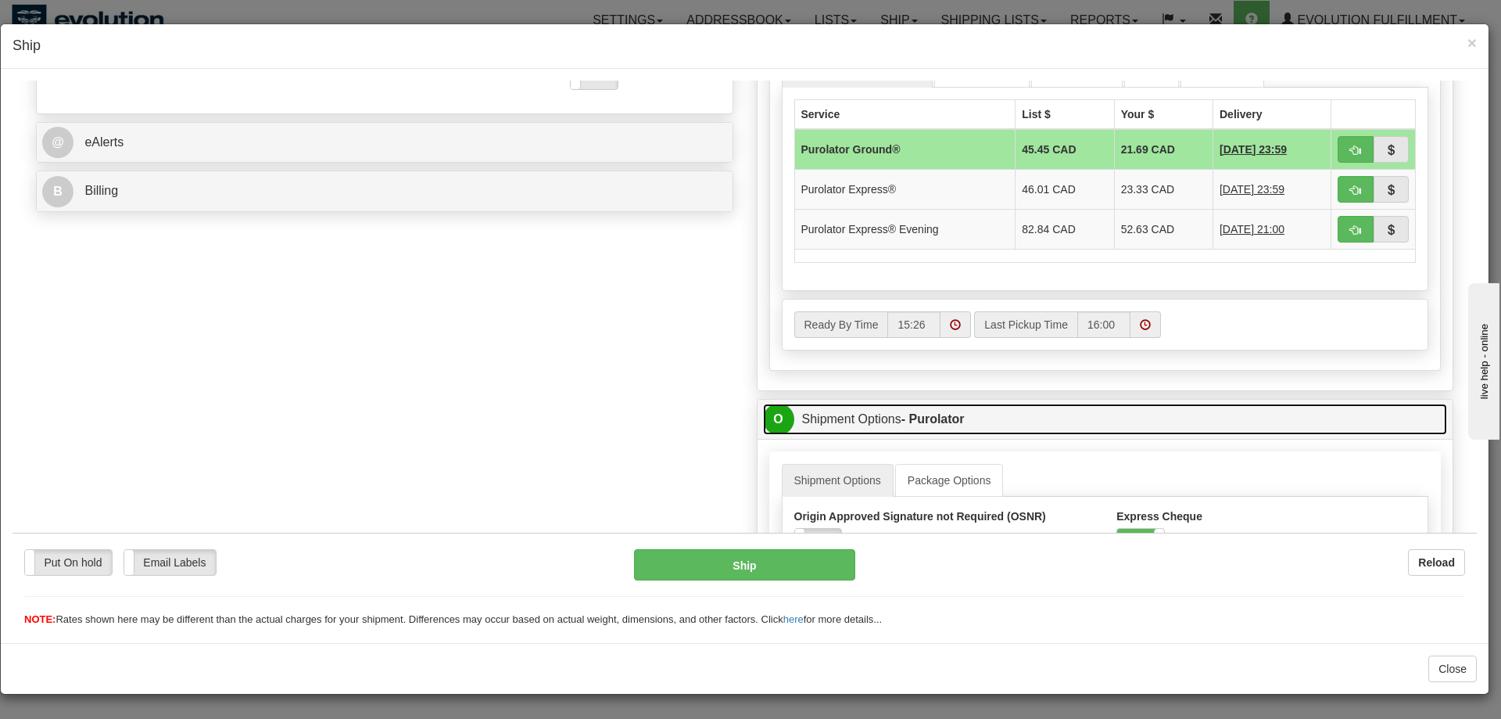
scroll to position [637, 0]
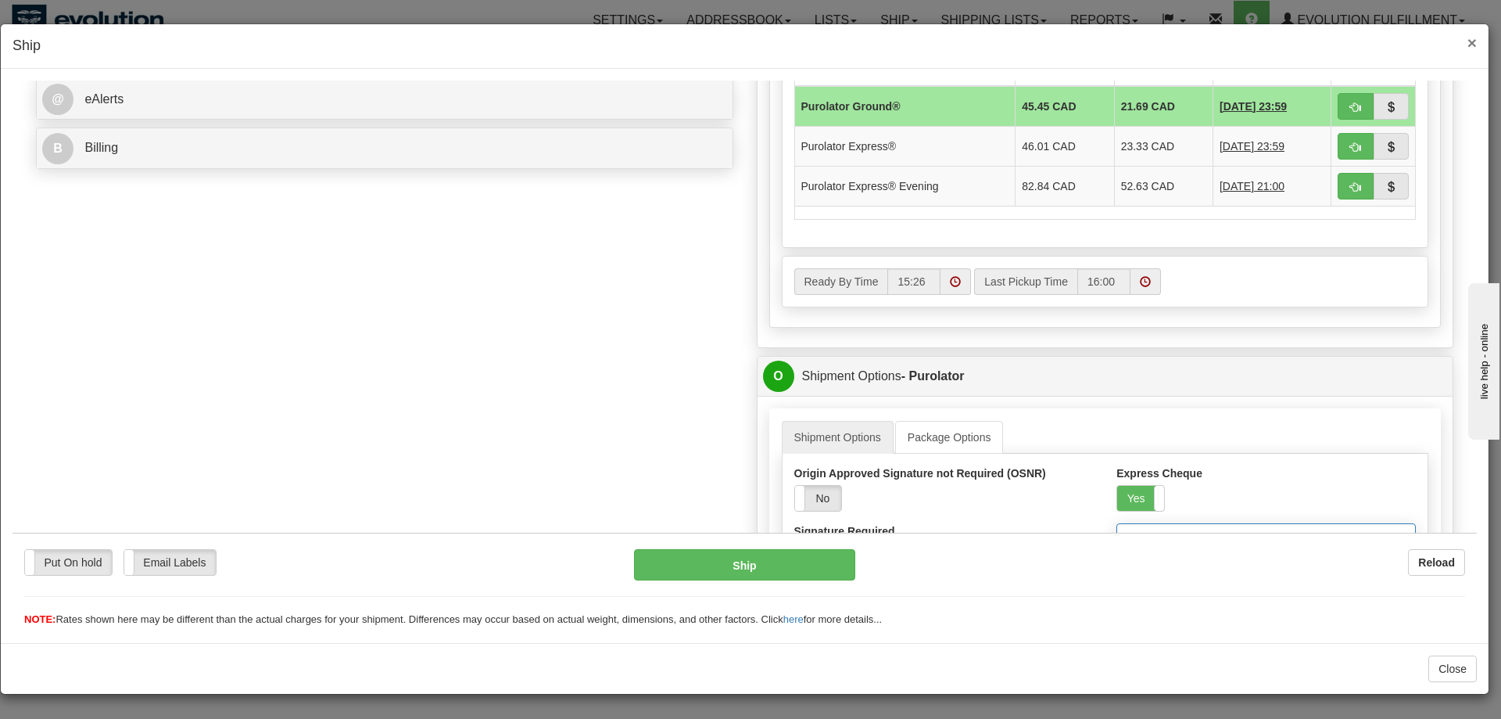
click at [1472, 44] on span "×" at bounding box center [1472, 43] width 9 height 18
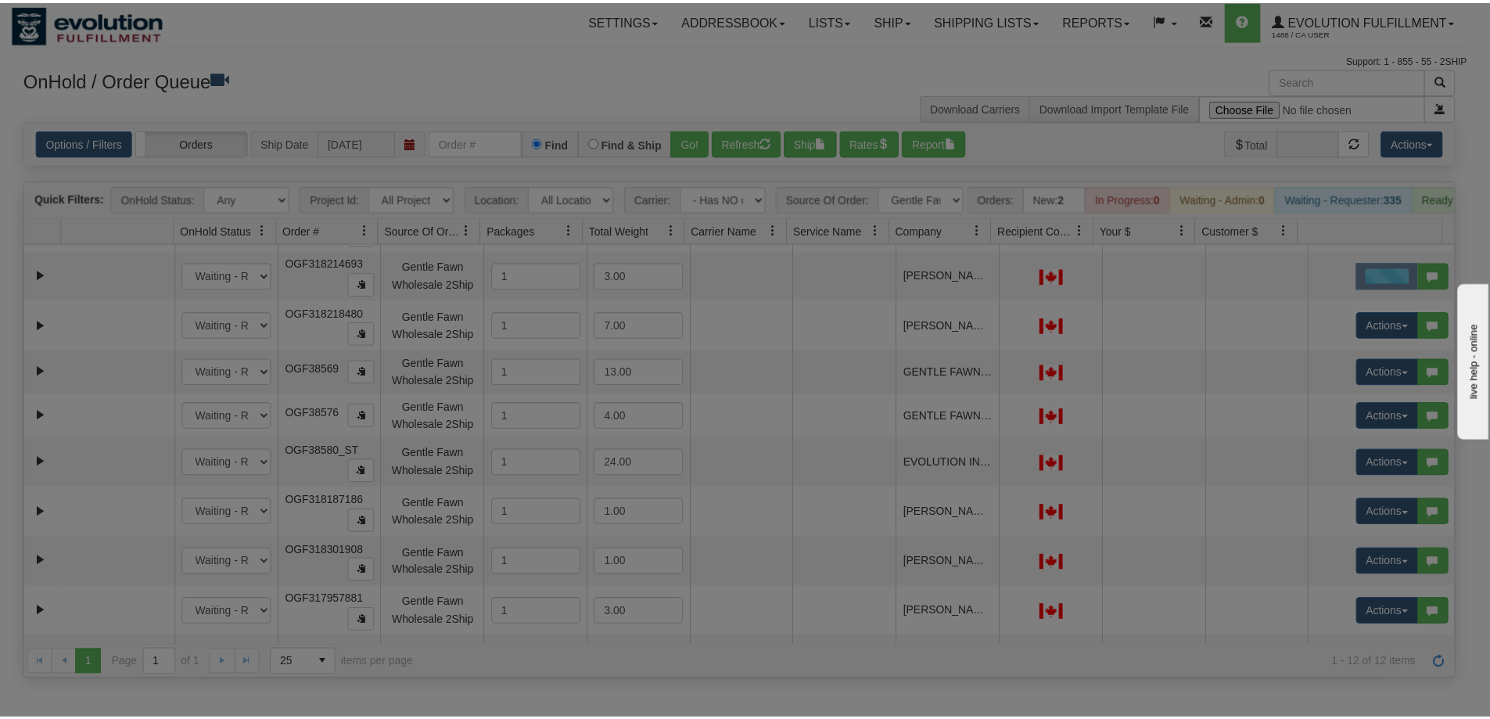
scroll to position [0, 0]
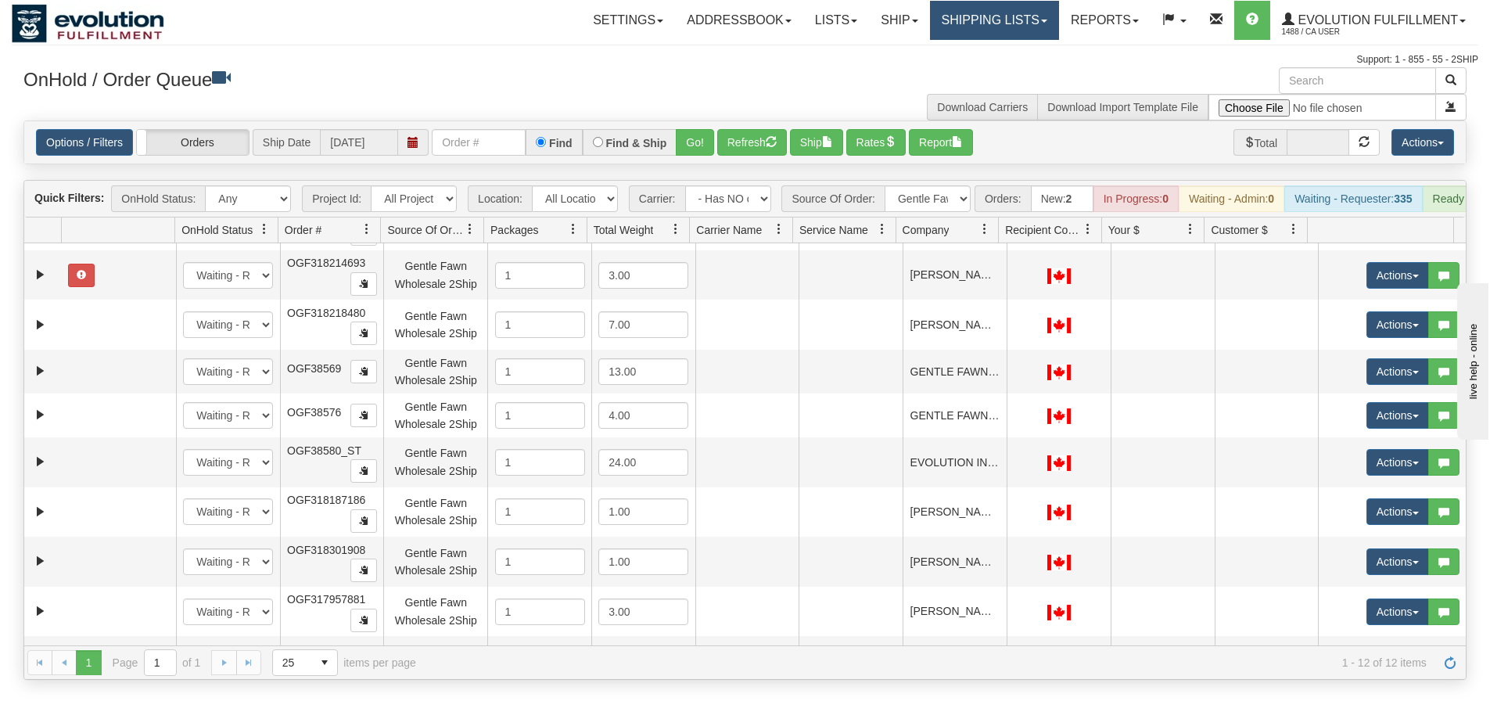
click at [972, 4] on link "Shipping lists" at bounding box center [994, 20] width 129 height 39
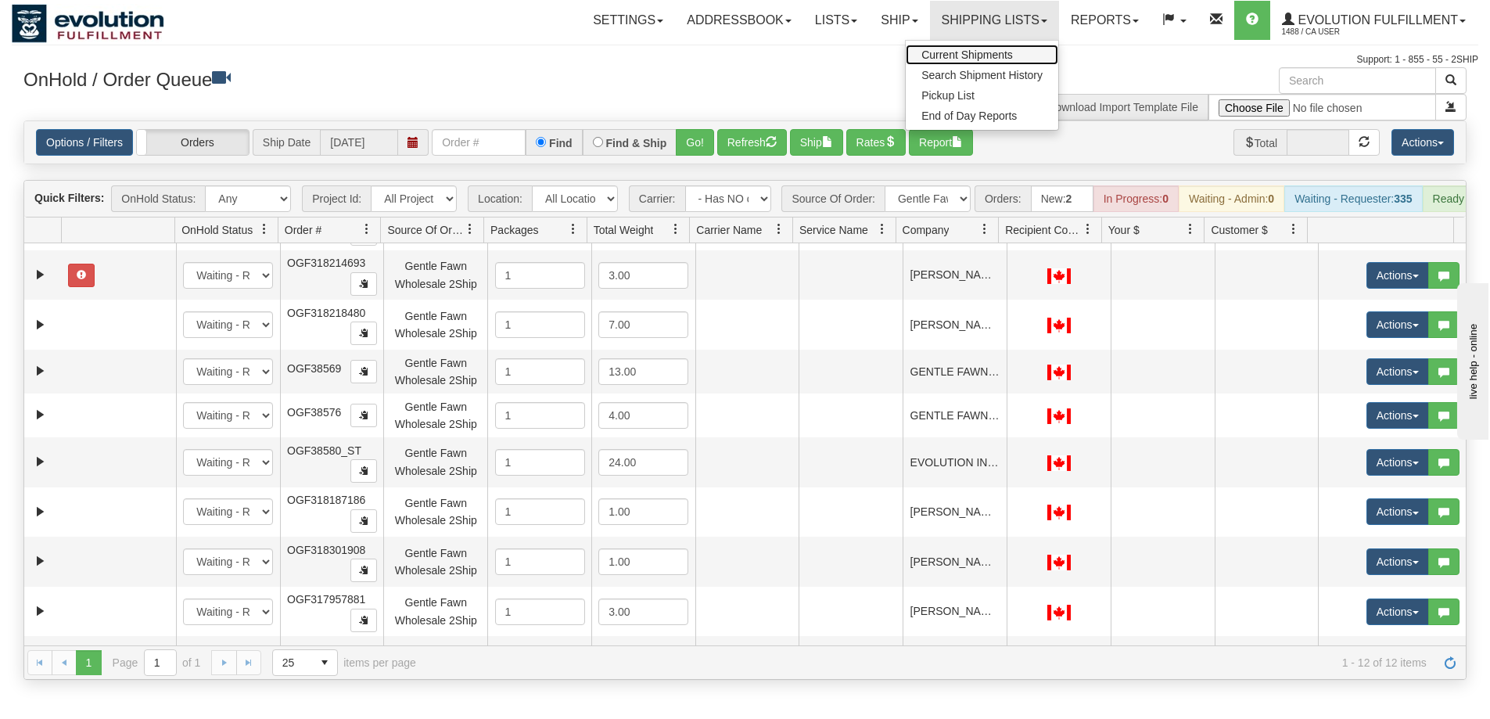
click at [959, 59] on span "Current Shipments" at bounding box center [966, 54] width 91 height 13
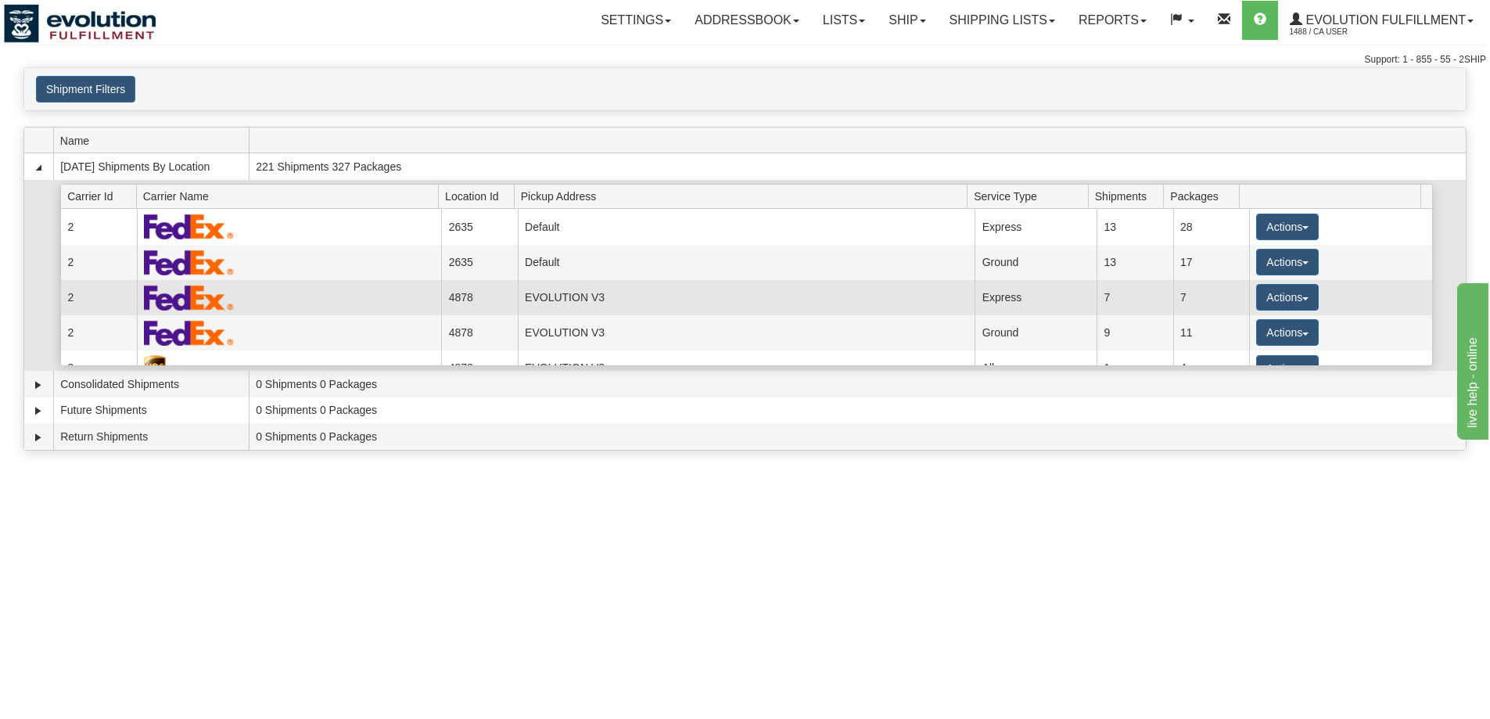
scroll to position [131, 0]
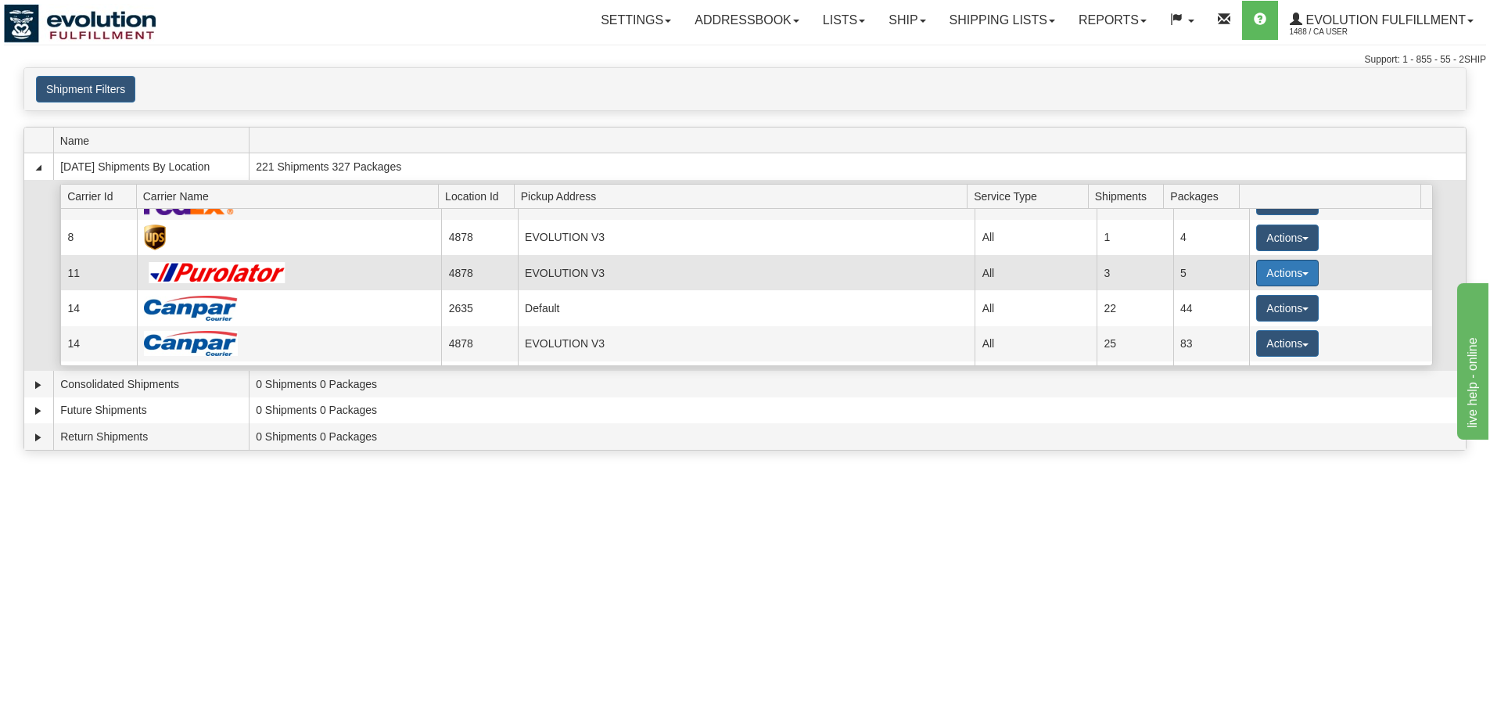
click at [1281, 271] on button "Actions" at bounding box center [1287, 273] width 63 height 27
click at [1261, 301] on link "Details" at bounding box center [1255, 302] width 125 height 20
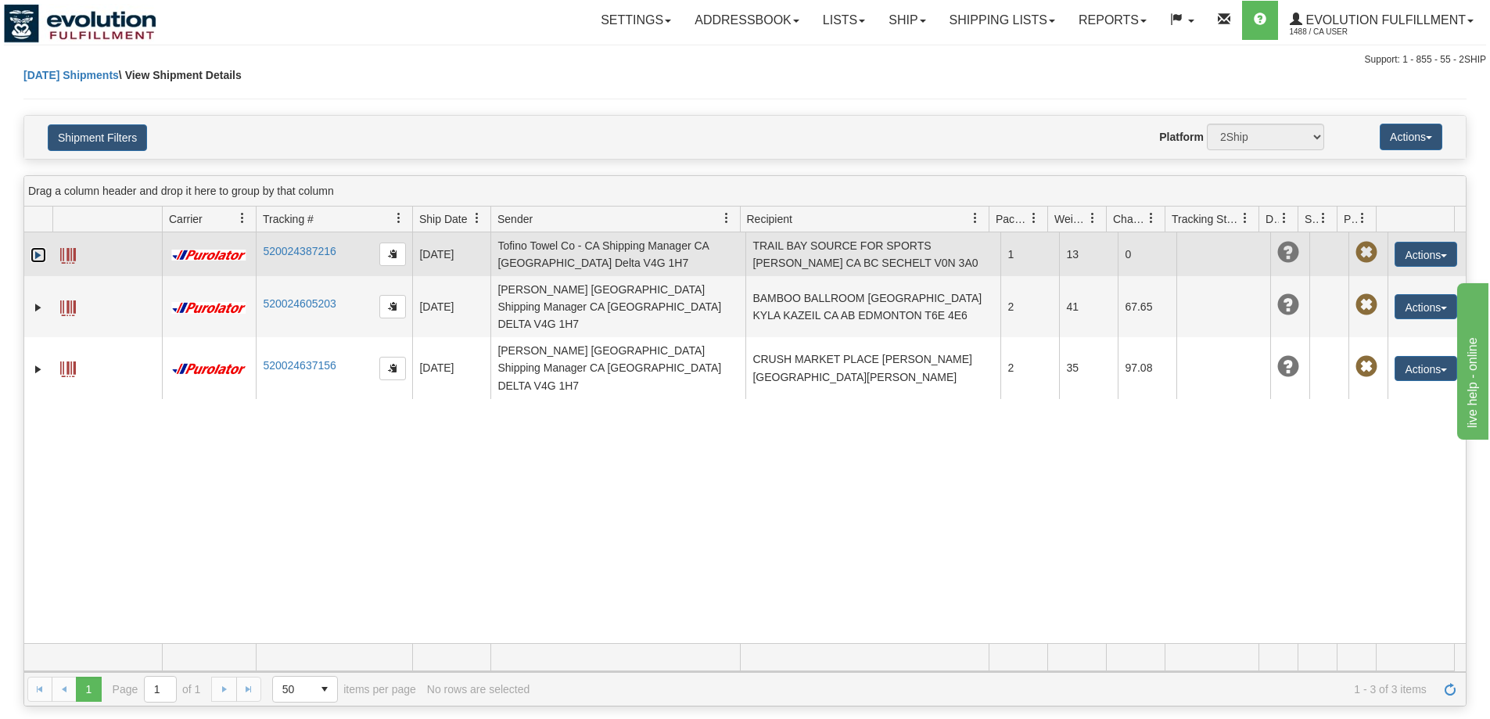
click at [39, 255] on link "Expand" at bounding box center [38, 255] width 16 height 16
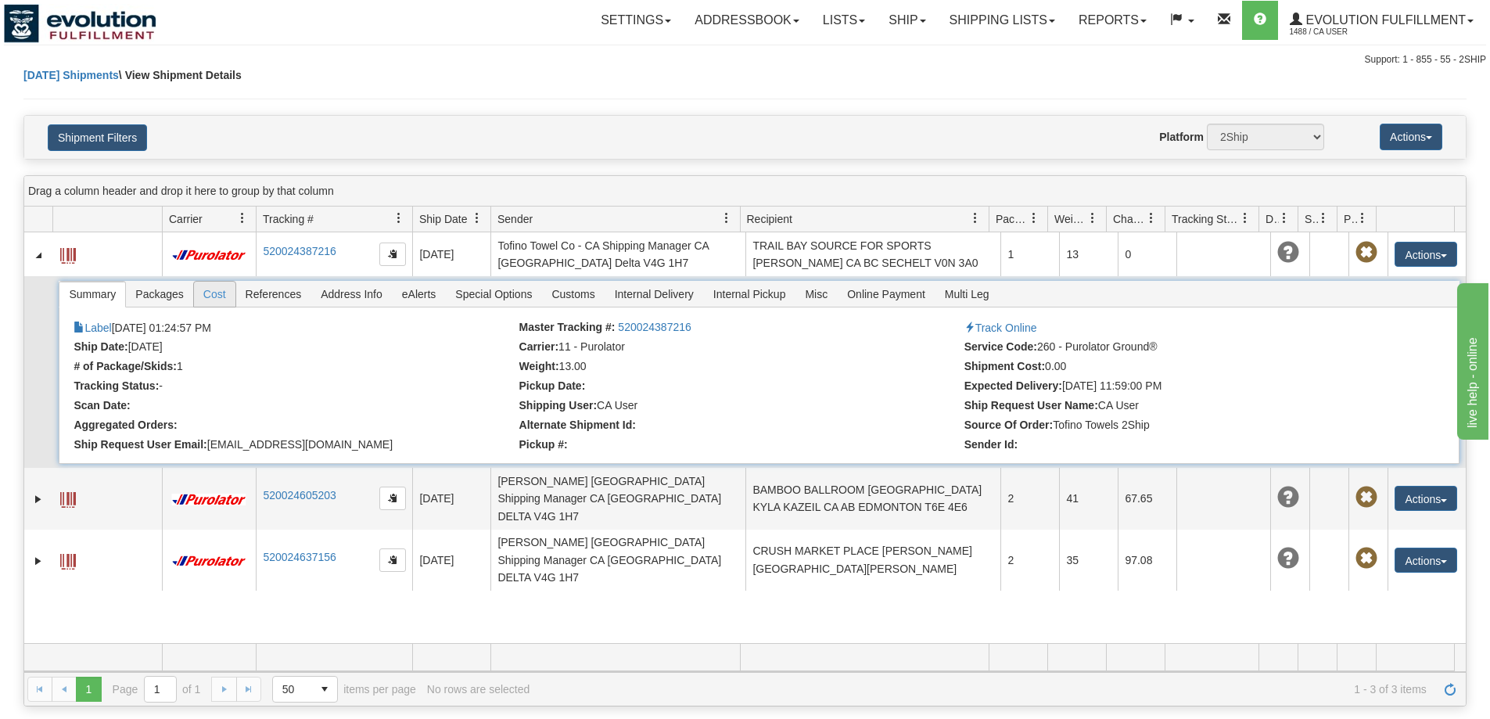
click at [232, 293] on span "Cost" at bounding box center [214, 294] width 41 height 25
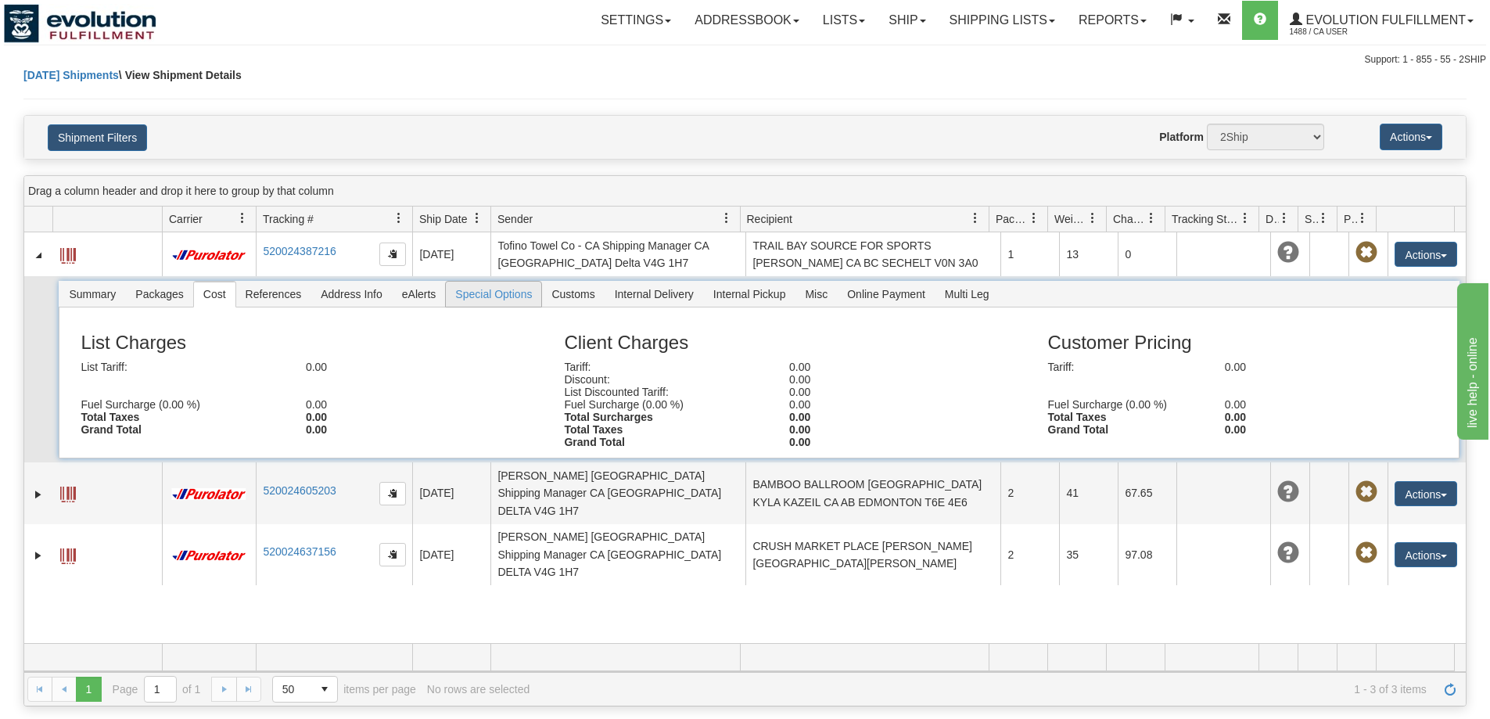
click at [490, 292] on span "Special Options" at bounding box center [493, 294] width 95 height 25
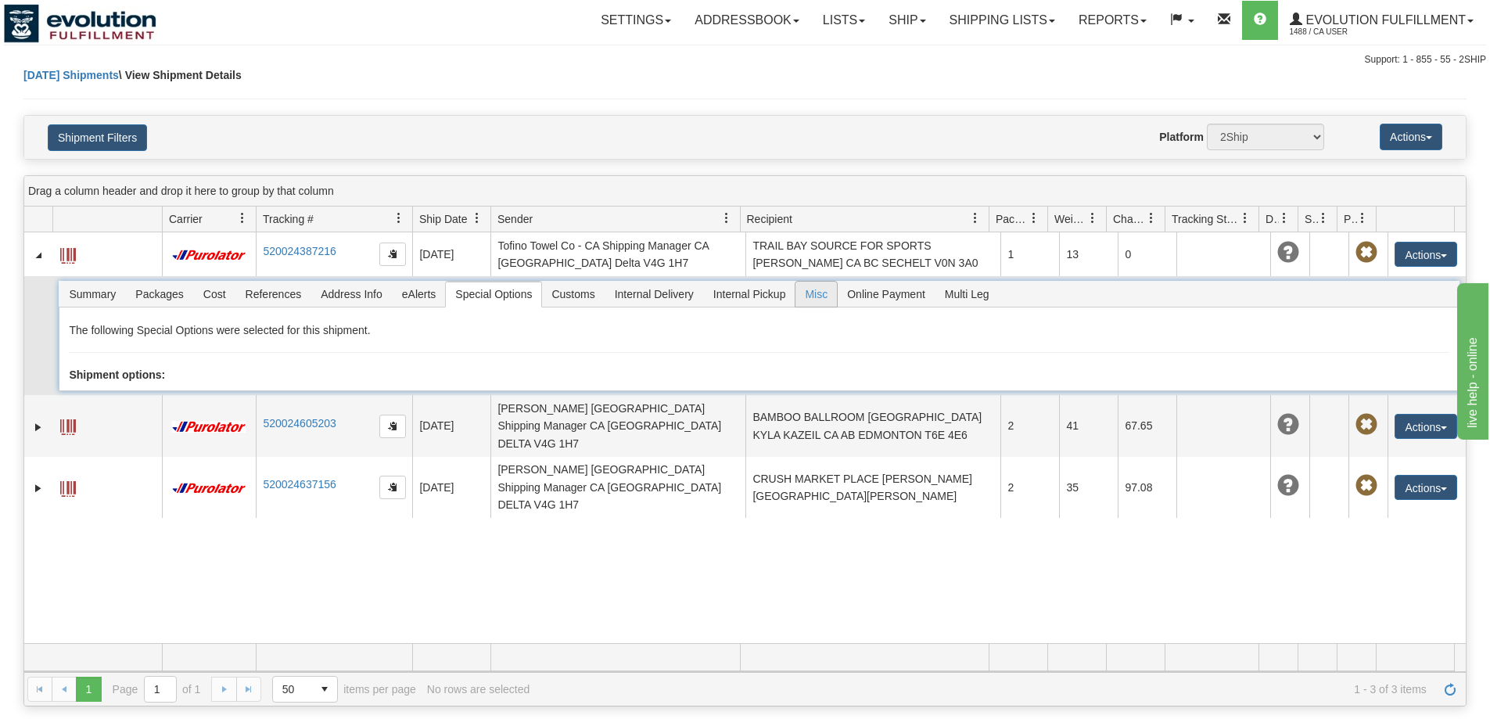
click at [802, 296] on span "Misc" at bounding box center [815, 294] width 41 height 25
